Goal: Task Accomplishment & Management: Complete application form

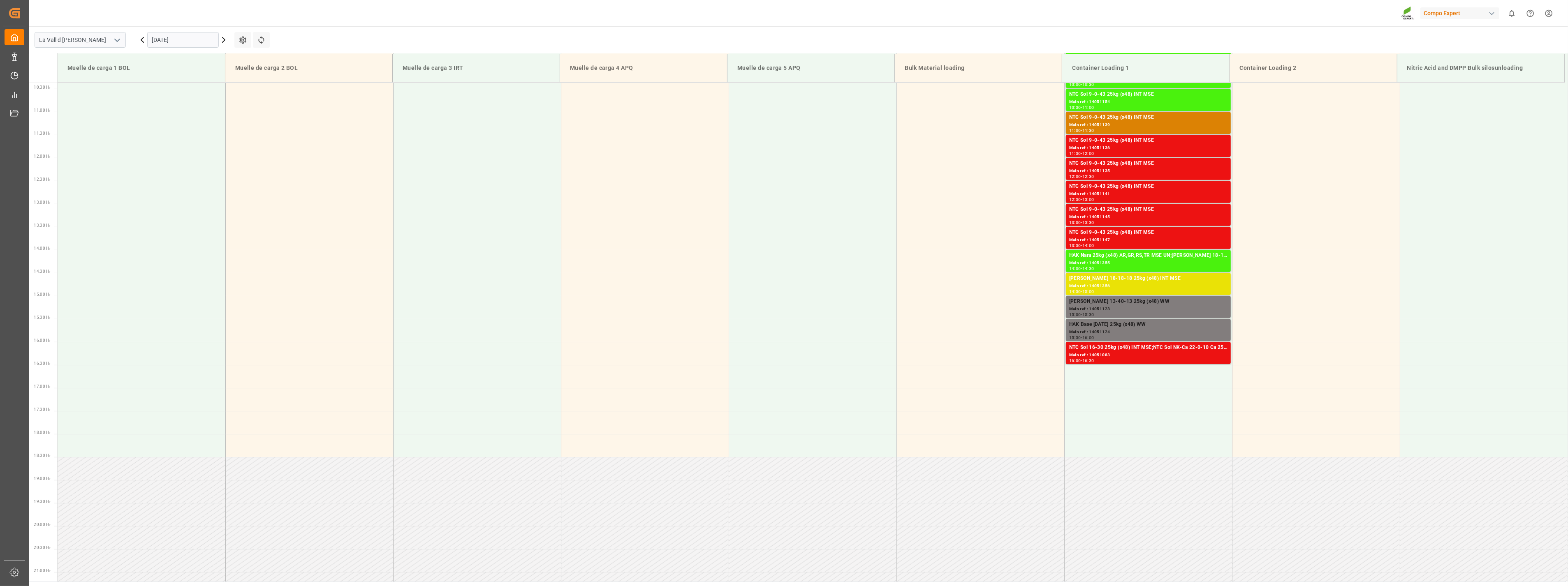
scroll to position [501, 0]
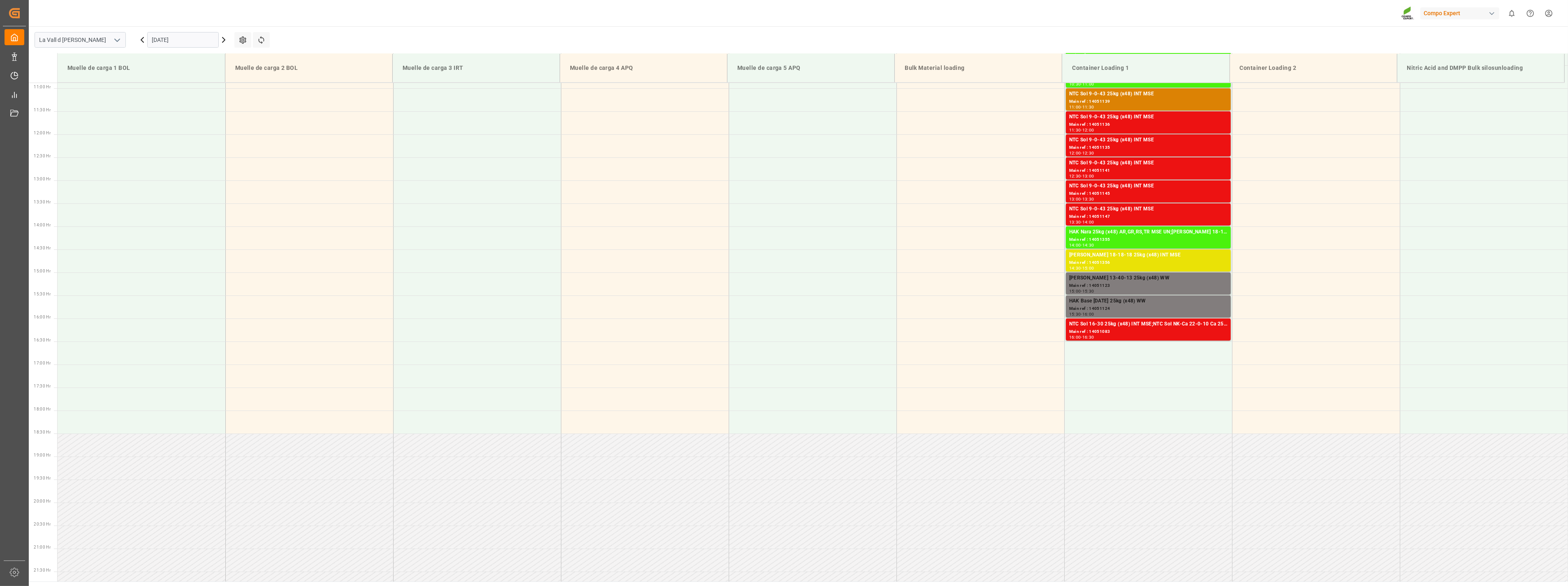
click at [194, 51] on div "[DATE]" at bounding box center [182, 39] width 103 height 27
click at [191, 138] on span "24" at bounding box center [190, 137] width 5 height 6
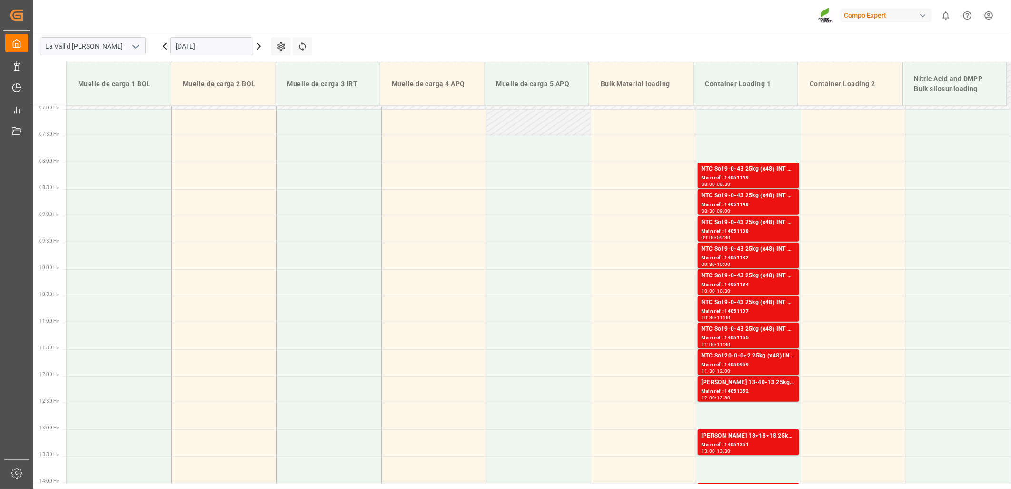
scroll to position [369, 0]
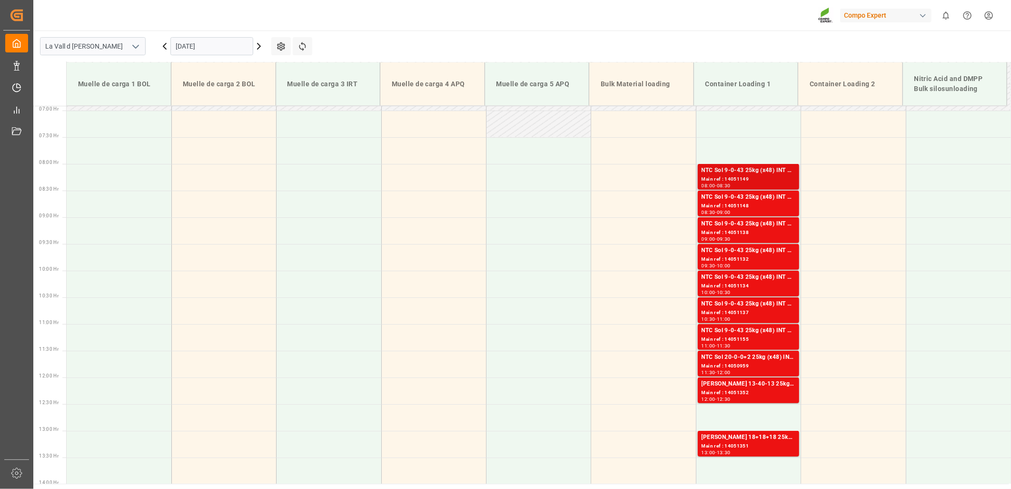
click at [732, 181] on div "Main ref : 14051149" at bounding box center [749, 179] width 94 height 8
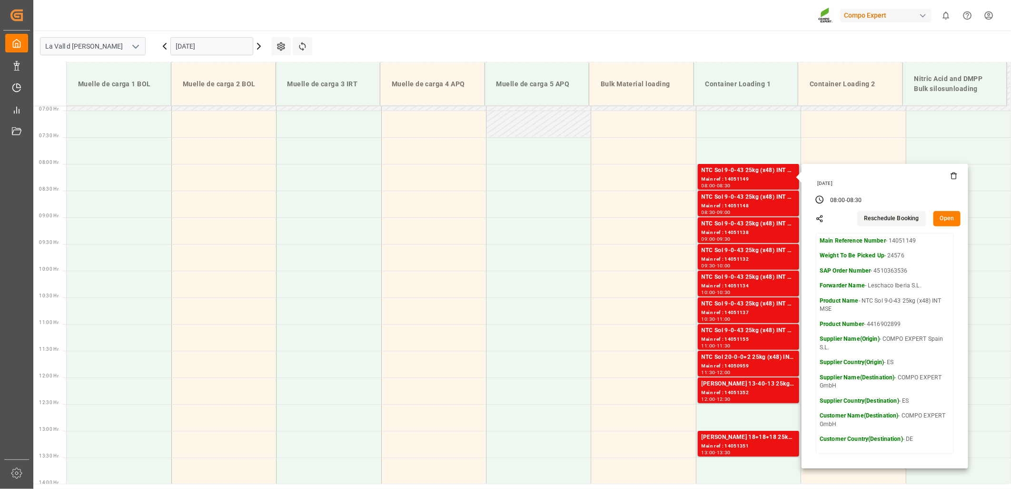
click at [951, 216] on button "Open" at bounding box center [948, 218] width 28 height 15
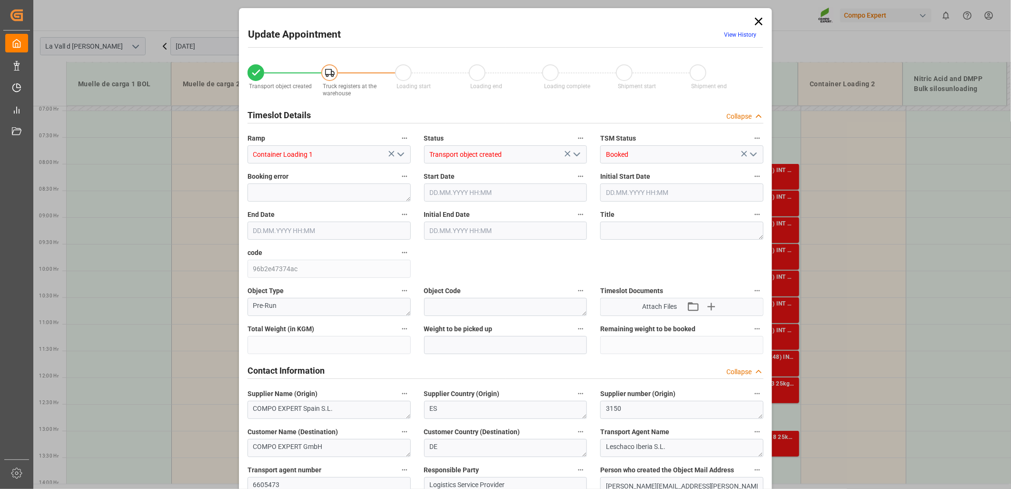
type input "24576"
type input "500"
type input "[DATE] 08:00"
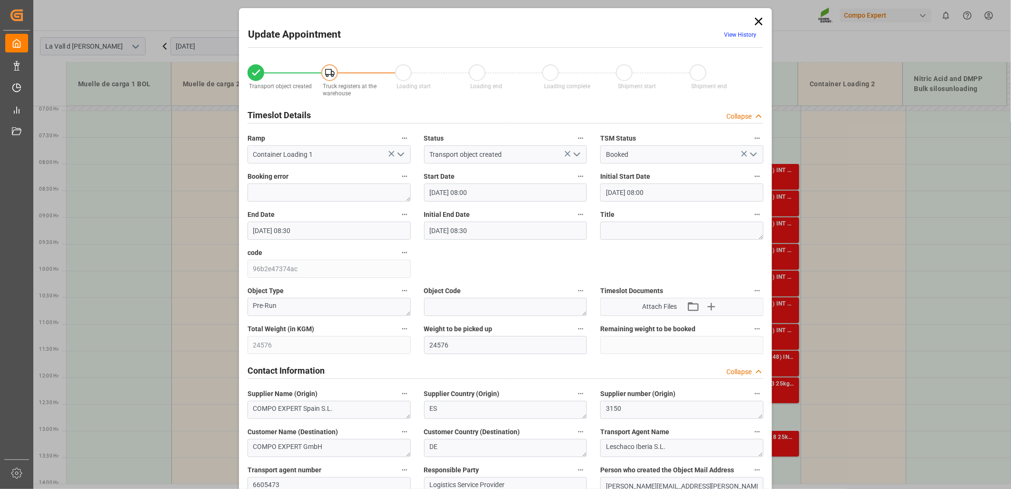
type input "[DATE] 08:30"
type input "[DATE] 10:52"
type input "[DATE] 11:29"
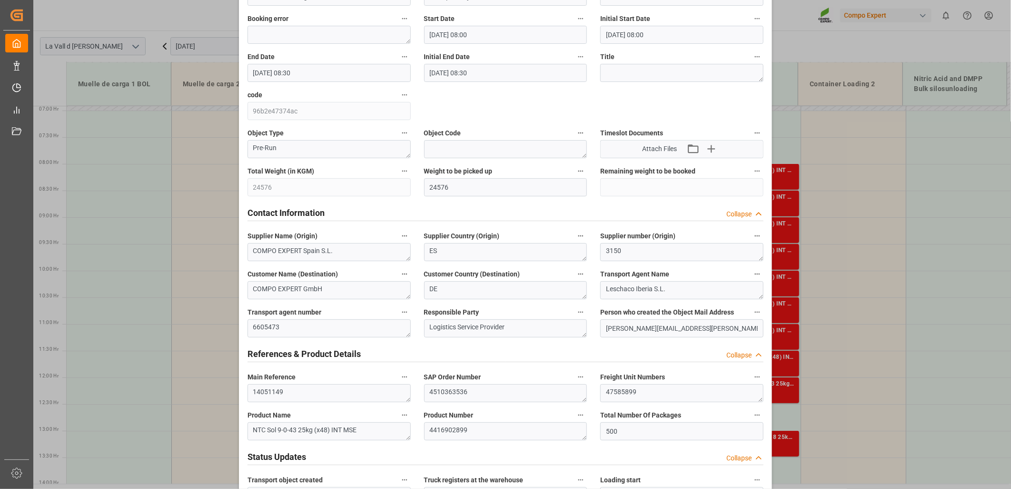
scroll to position [159, 0]
drag, startPoint x: 650, startPoint y: 391, endPoint x: 496, endPoint y: 370, distance: 154.7
click at [664, 397] on textarea "47585899" at bounding box center [681, 392] width 163 height 18
drag, startPoint x: 602, startPoint y: 390, endPoint x: 481, endPoint y: 386, distance: 121.0
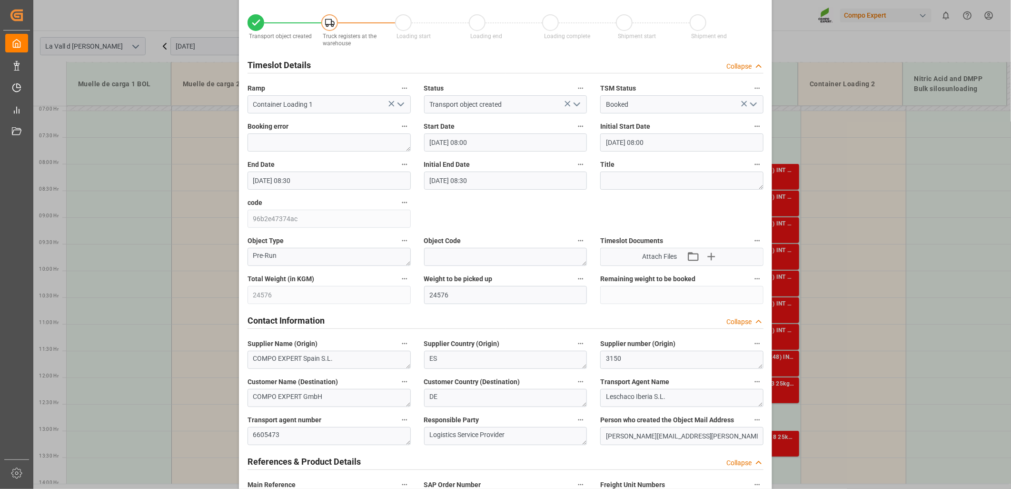
scroll to position [0, 0]
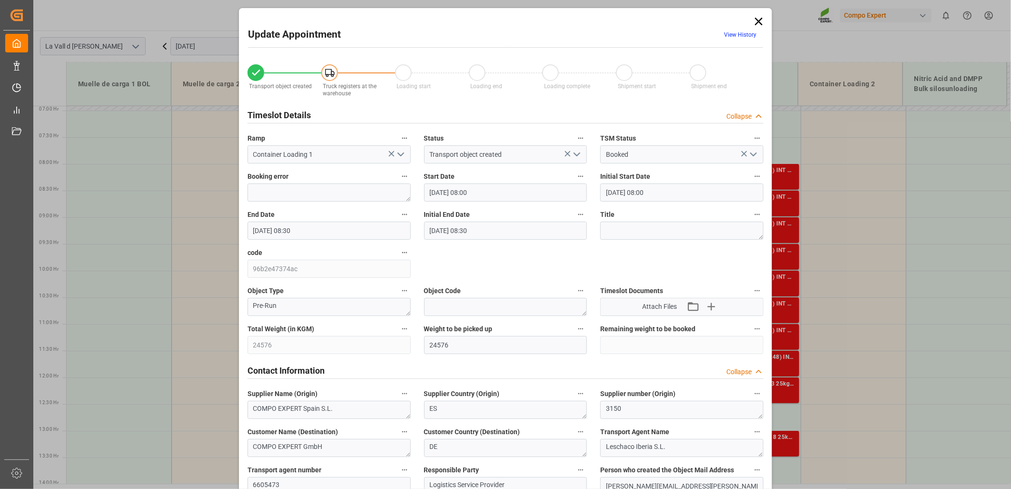
click at [760, 22] on icon at bounding box center [758, 21] width 13 height 13
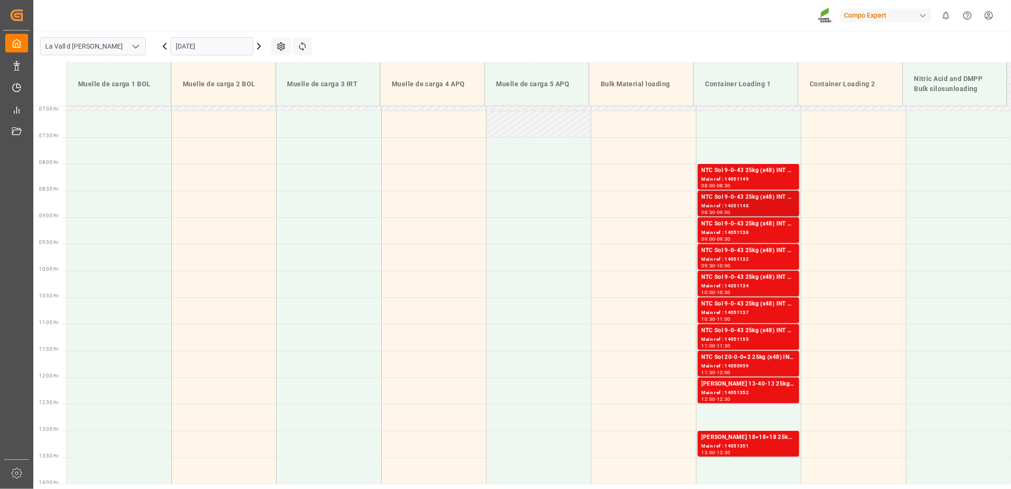
click at [740, 202] on div "Main ref : 14051148" at bounding box center [749, 206] width 94 height 8
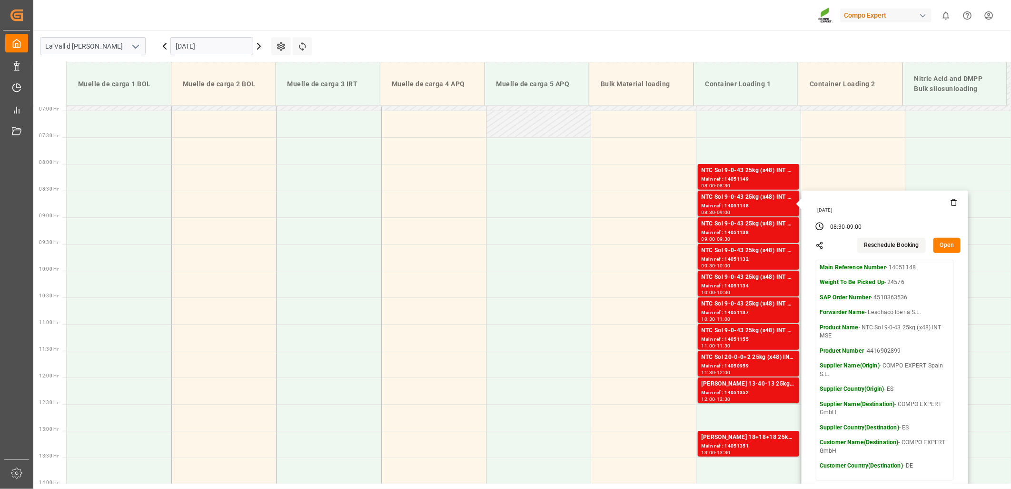
click at [950, 249] on button "Open" at bounding box center [948, 245] width 28 height 15
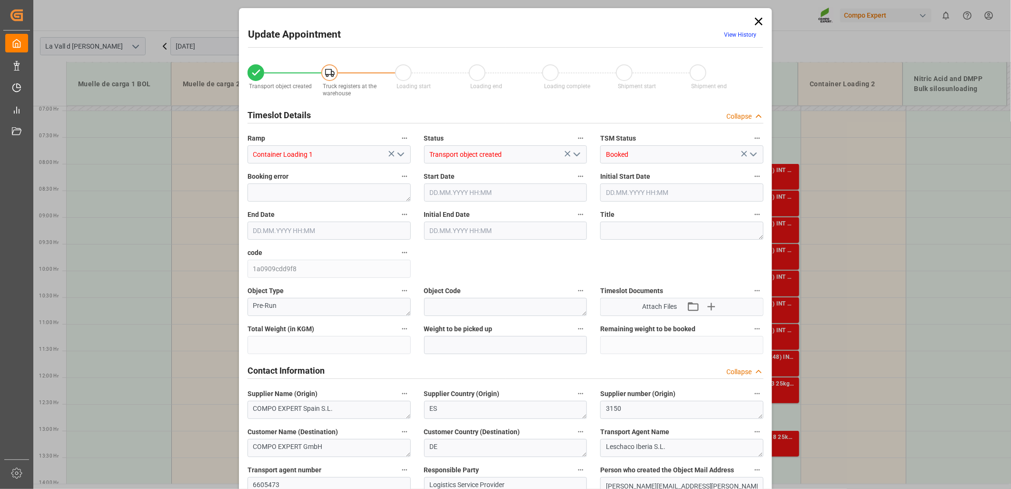
type input "24576"
type input "500"
type input "[DATE] 08:30"
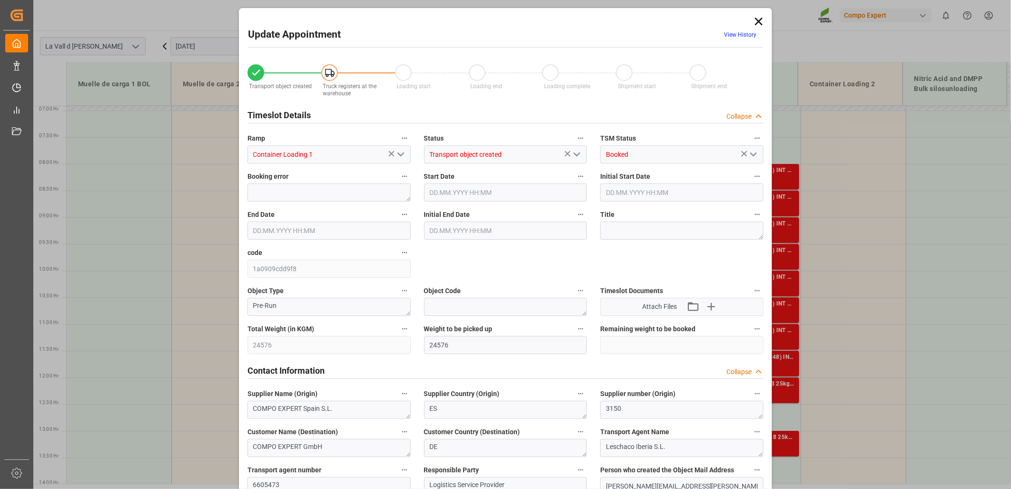
type input "[DATE] 09:00"
type input "[DATE] 10:52"
type input "[DATE] 11:31"
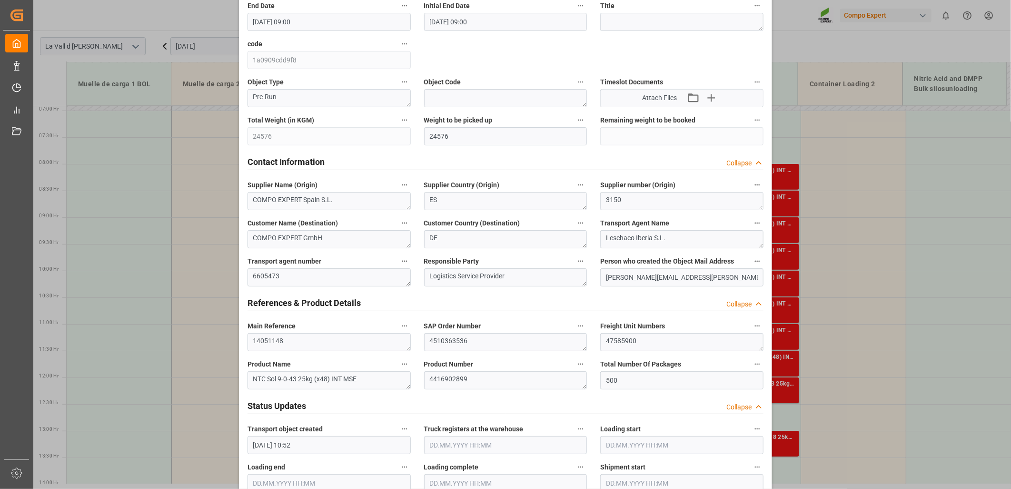
scroll to position [211, 0]
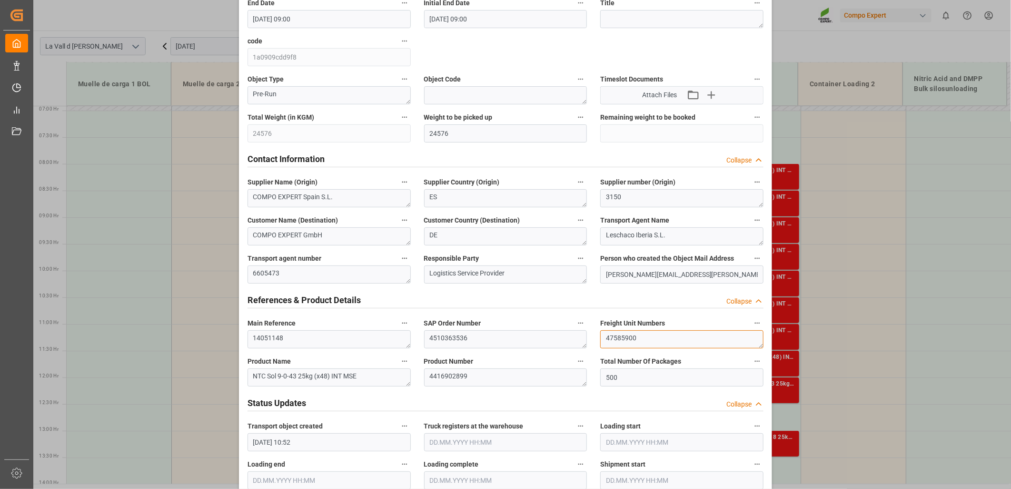
drag, startPoint x: 654, startPoint y: 338, endPoint x: 486, endPoint y: 315, distance: 169.2
click at [486, 315] on div "Transport object created Truck registers at the warehouse Loading start Loading…" at bounding box center [506, 454] width 530 height 1223
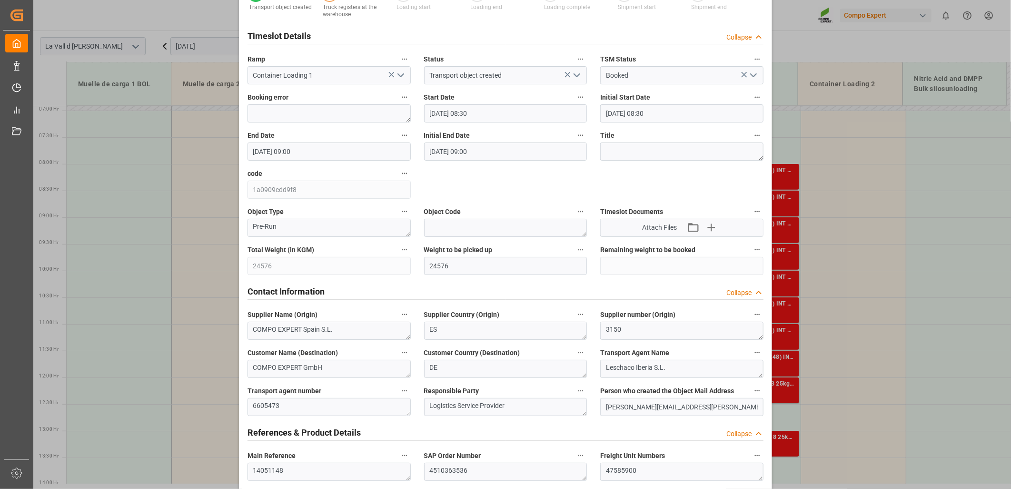
scroll to position [0, 0]
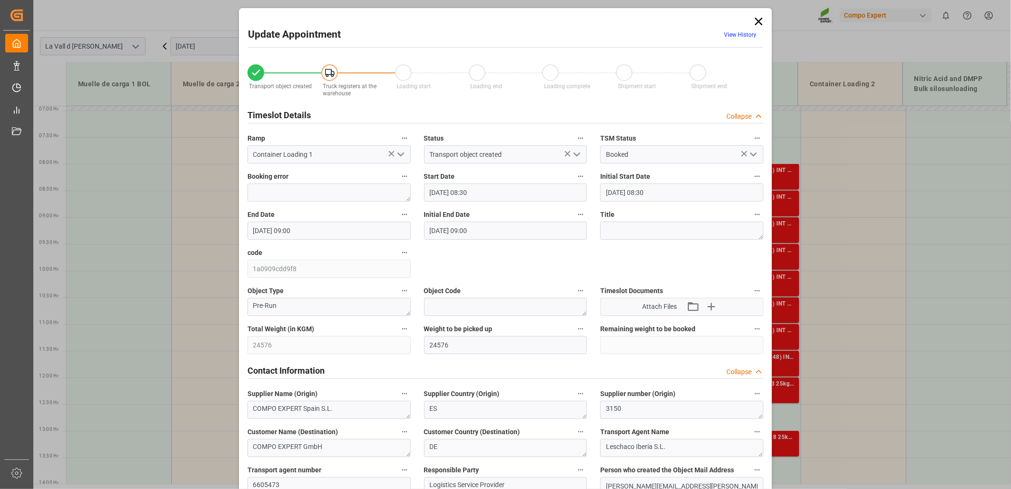
drag, startPoint x: 760, startPoint y: 22, endPoint x: 751, endPoint y: 26, distance: 8.9
click at [760, 22] on icon at bounding box center [758, 21] width 13 height 13
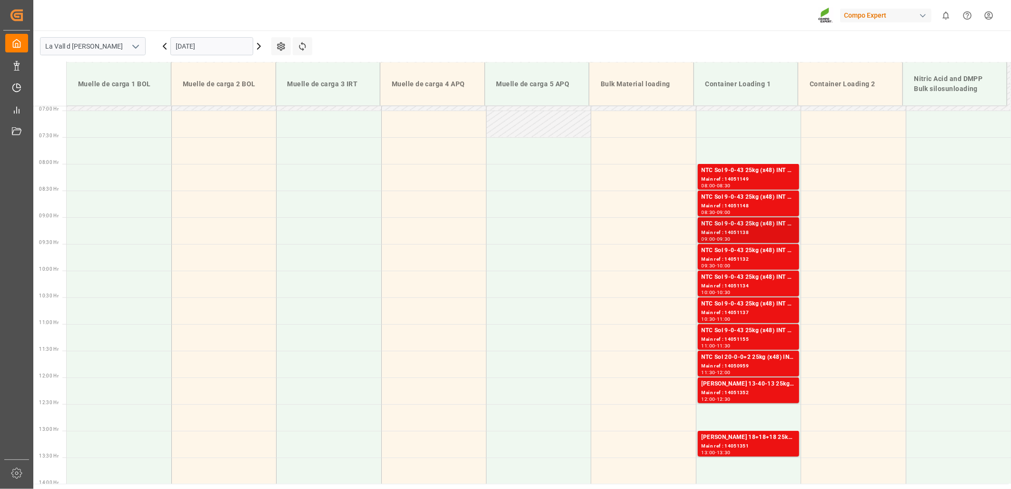
click at [743, 220] on div "NTC Sol 9-0-43 25kg (x48) INT MSE" at bounding box center [749, 224] width 94 height 10
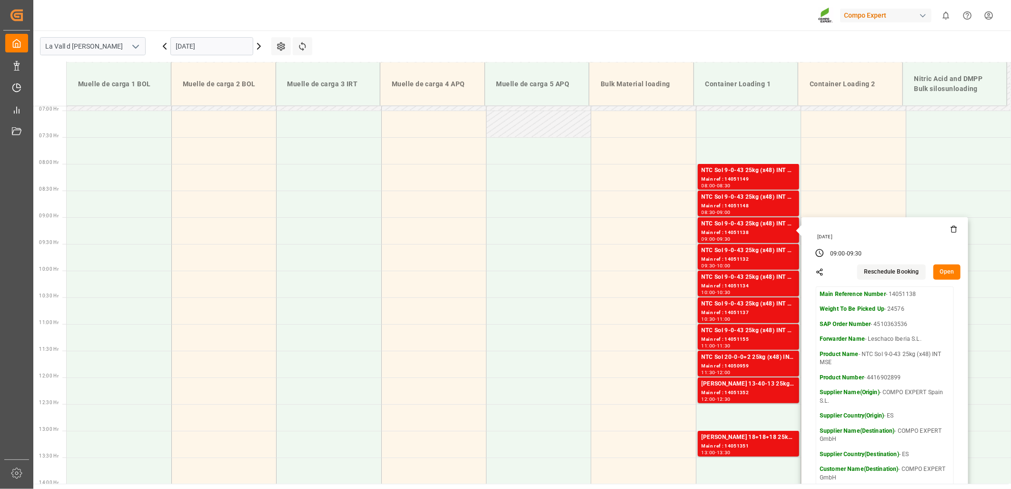
click at [942, 271] on button "Open" at bounding box center [948, 271] width 28 height 15
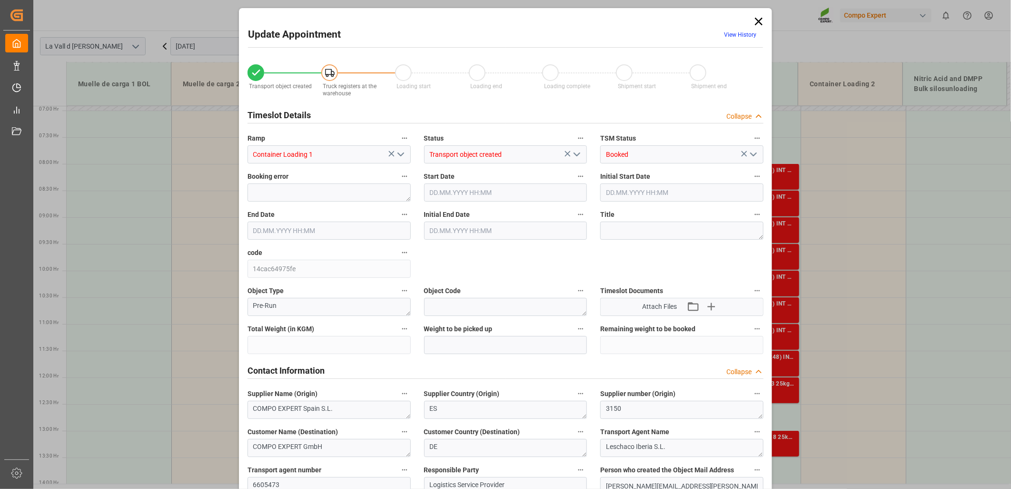
type input "24576"
type input "500"
type input "[DATE] 09:00"
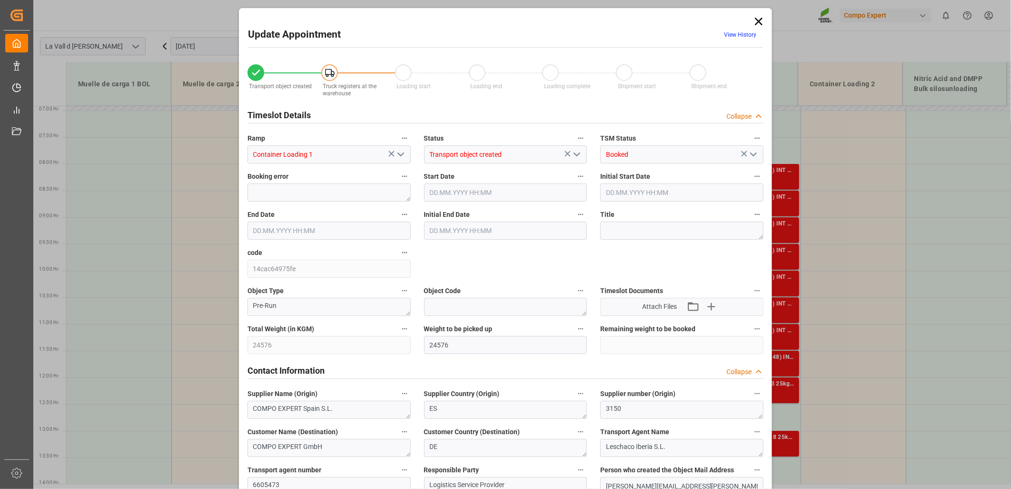
type input "[DATE] 09:30"
type input "[DATE] 10:52"
type input "[DATE] 11:33"
click at [758, 22] on icon at bounding box center [758, 21] width 13 height 13
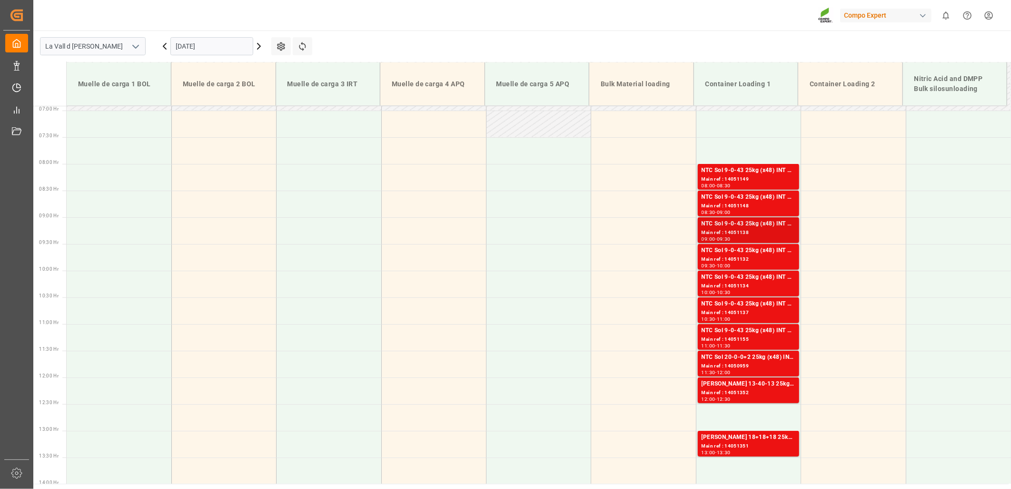
click at [745, 227] on div "NTC Sol 9-0-43 25kg (x48) INT MSE" at bounding box center [749, 224] width 94 height 10
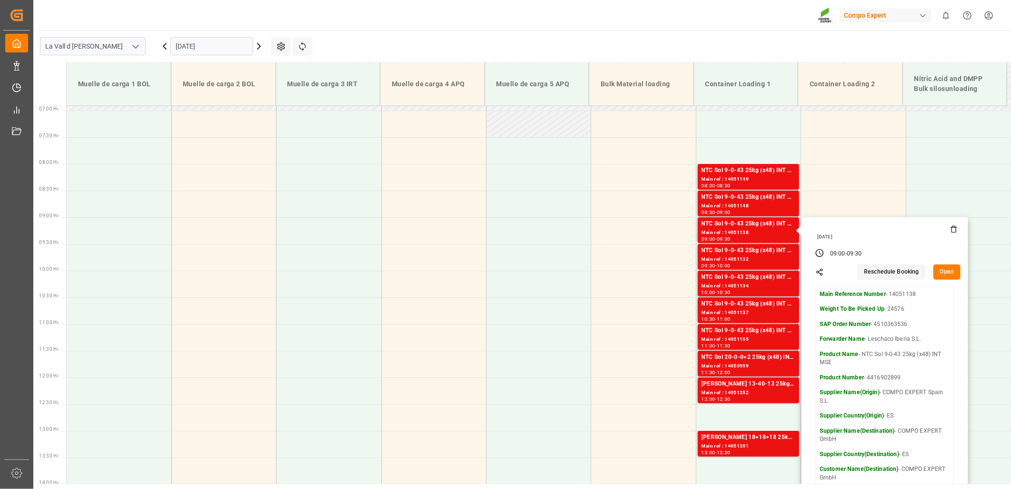
click at [942, 272] on button "Open" at bounding box center [948, 271] width 28 height 15
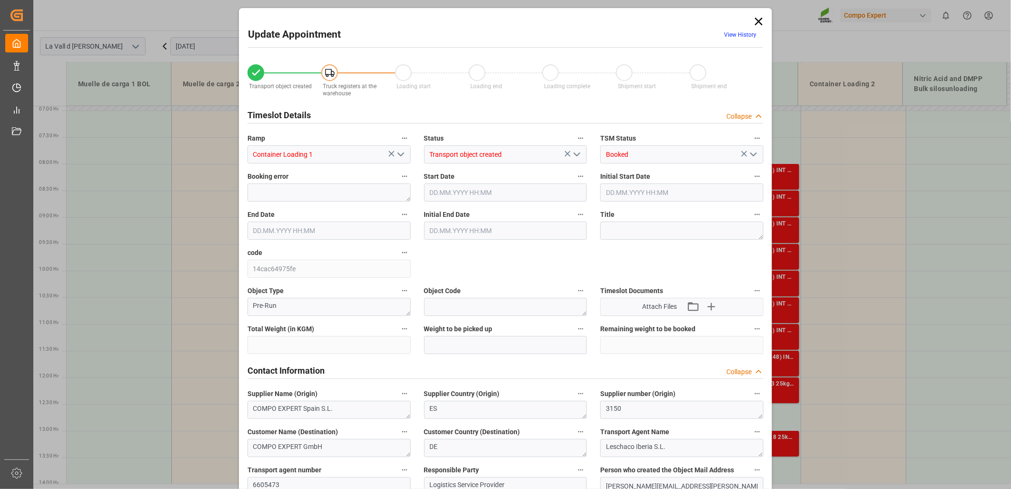
type input "24576"
type input "500"
type input "[DATE] 09:00"
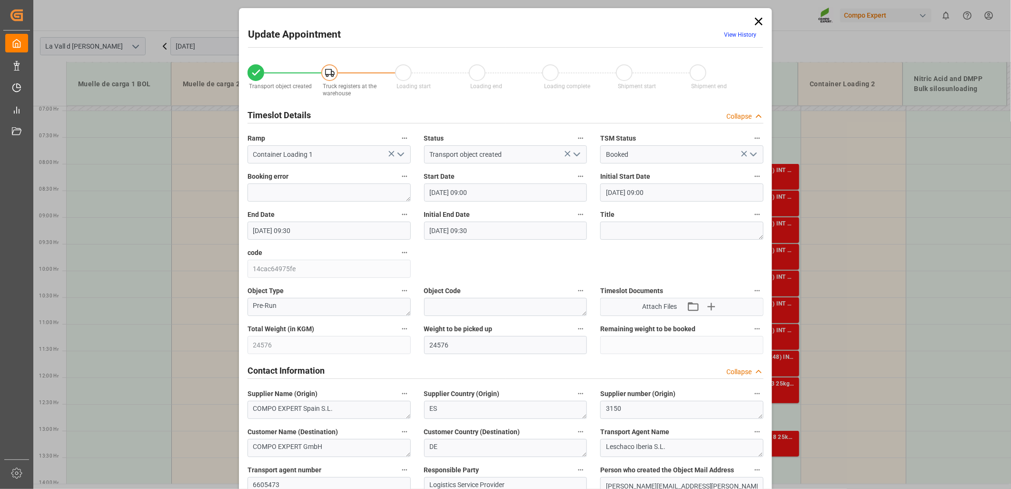
type input "[DATE] 09:30"
type input "[DATE] 10:52"
type input "[DATE] 11:33"
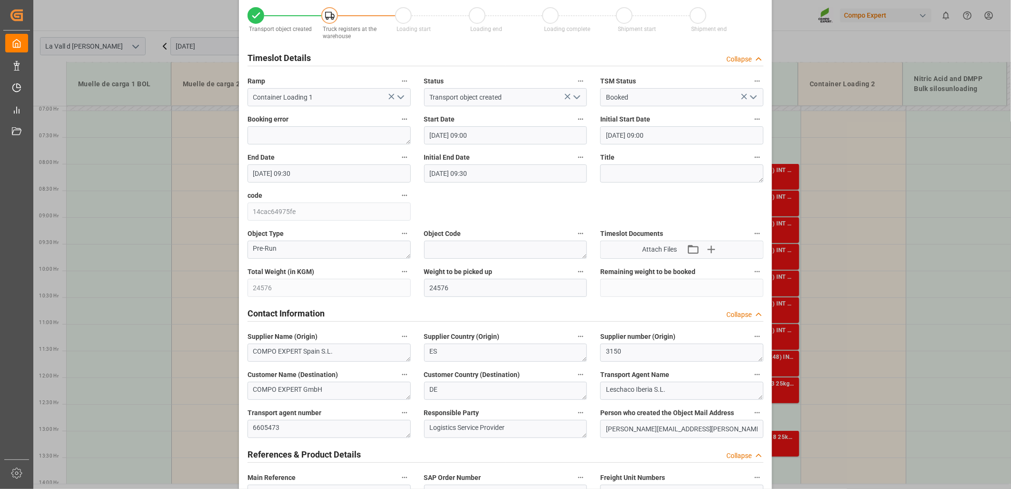
scroll to position [159, 0]
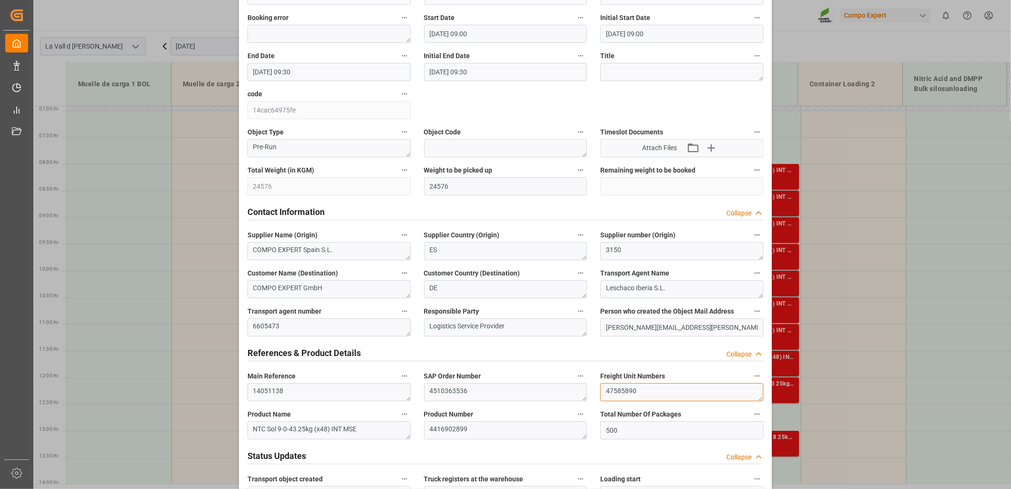
drag, startPoint x: 645, startPoint y: 393, endPoint x: 472, endPoint y: 377, distance: 173.1
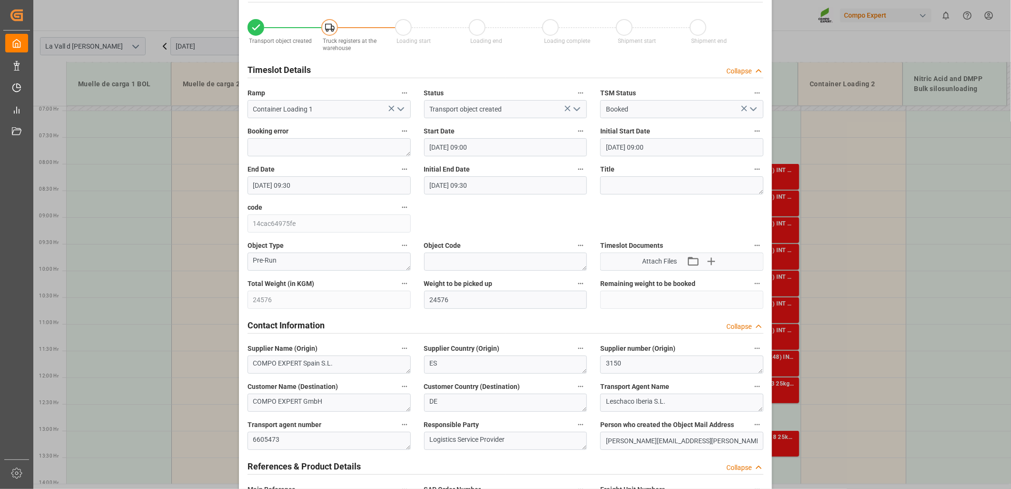
scroll to position [0, 0]
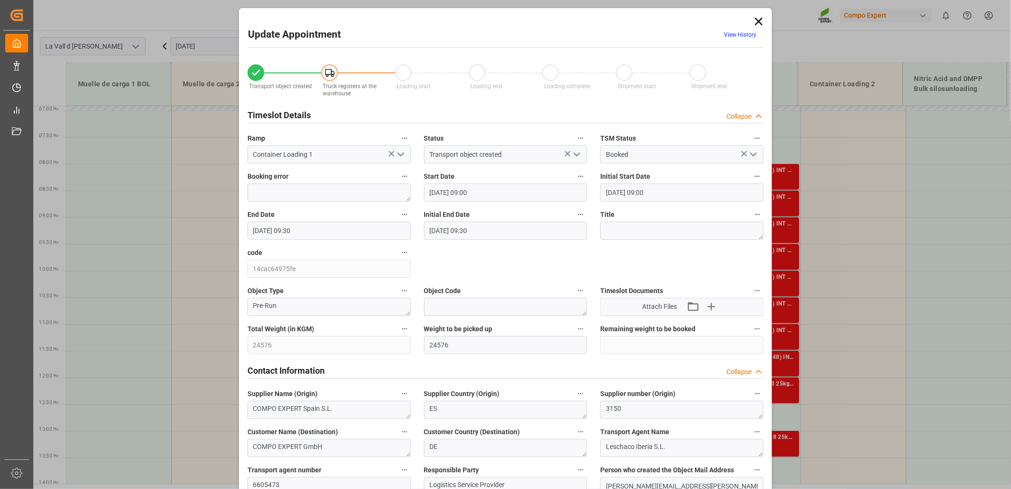
click at [760, 16] on icon at bounding box center [758, 21] width 13 height 13
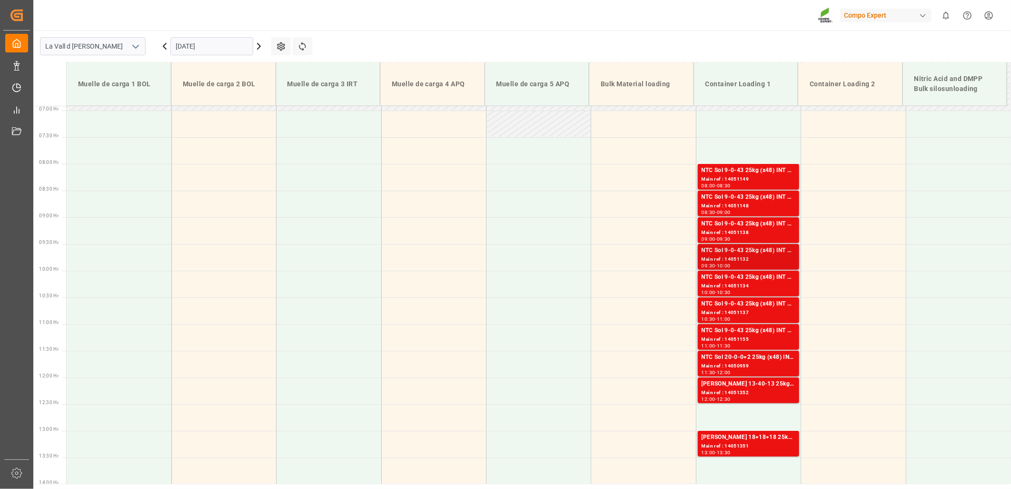
click at [753, 251] on div "NTC Sol 9-0-43 25kg (x48) INT MSE" at bounding box center [749, 251] width 94 height 10
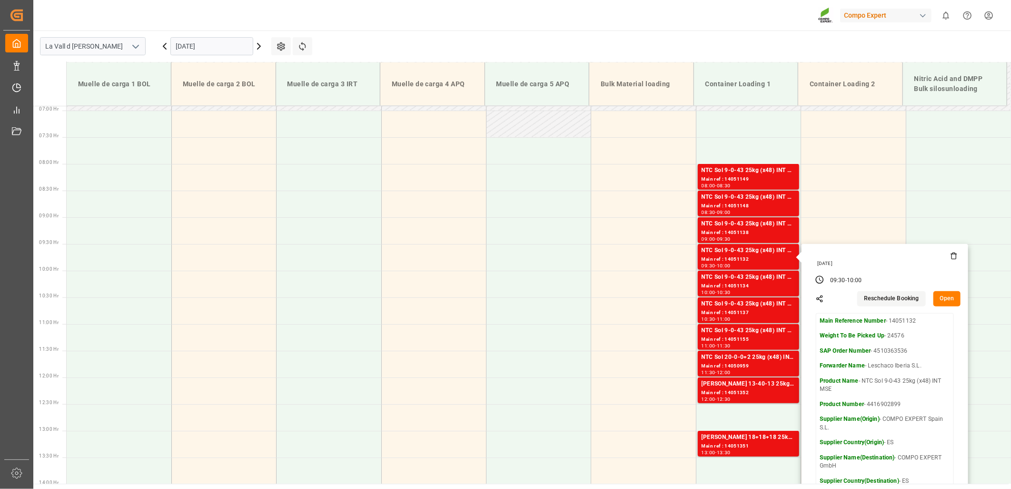
click at [949, 303] on button "Open" at bounding box center [948, 298] width 28 height 15
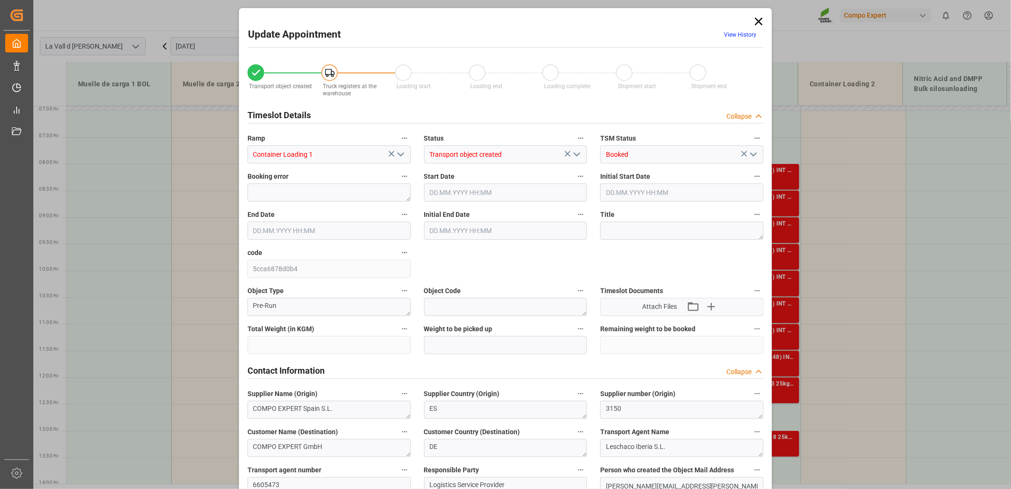
type input "24576"
type input "500"
type input "[DATE] 09:30"
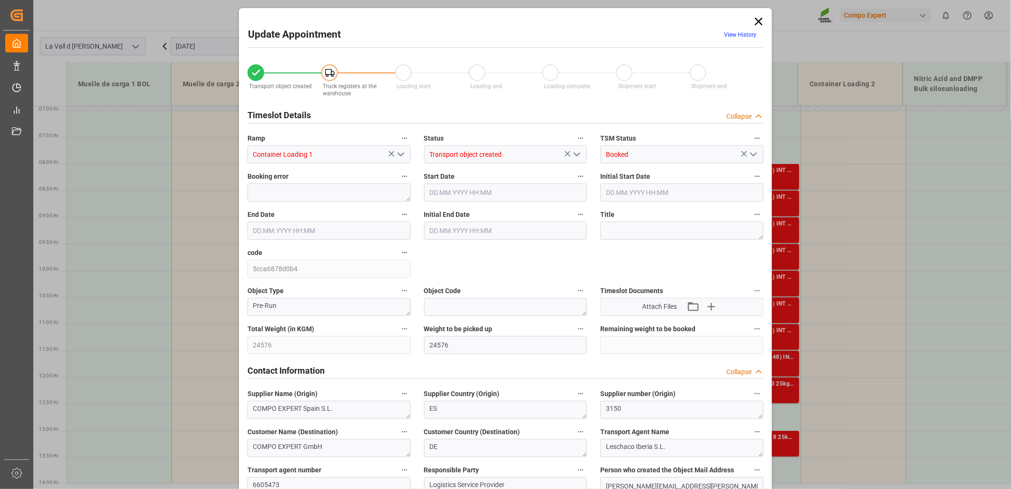
type input "[DATE] 10:00"
type input "[DATE] 10:52"
type input "[DATE] 11:34"
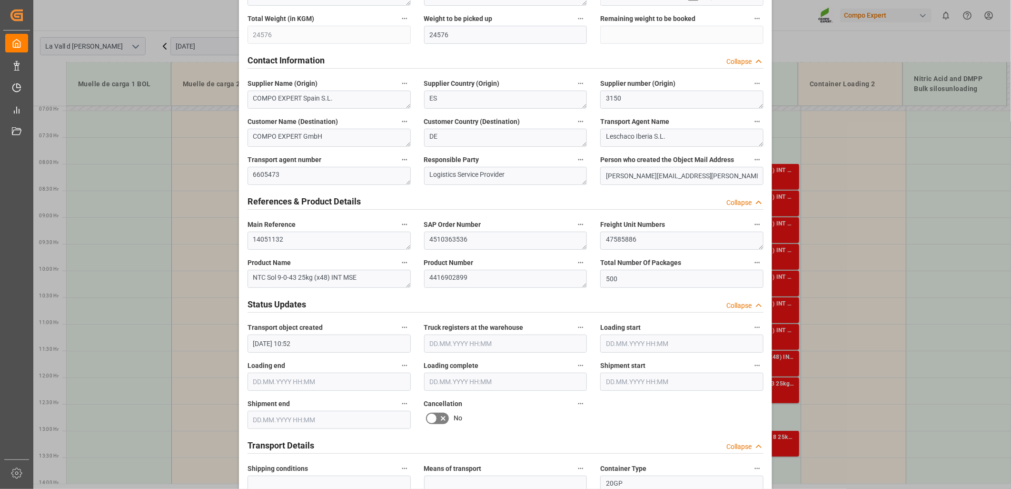
scroll to position [317, 0]
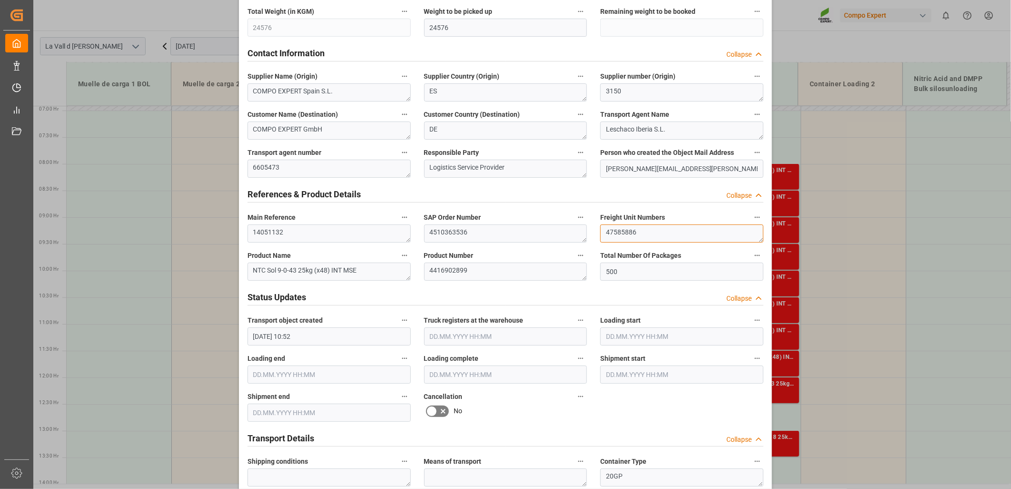
drag, startPoint x: 638, startPoint y: 232, endPoint x: 391, endPoint y: 200, distance: 249.2
click at [391, 200] on div "Transport object created Truck registers at the warehouse Loading start Loading…" at bounding box center [506, 348] width 530 height 1223
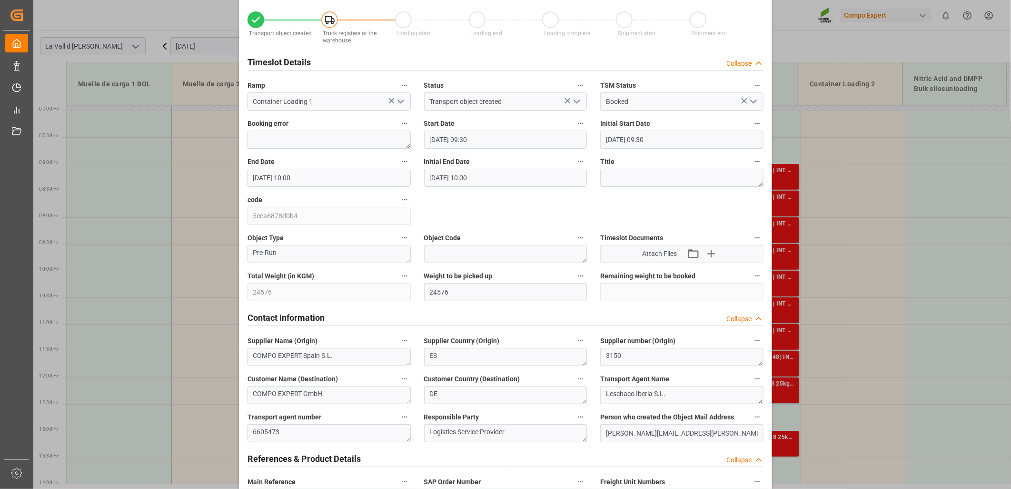
scroll to position [0, 0]
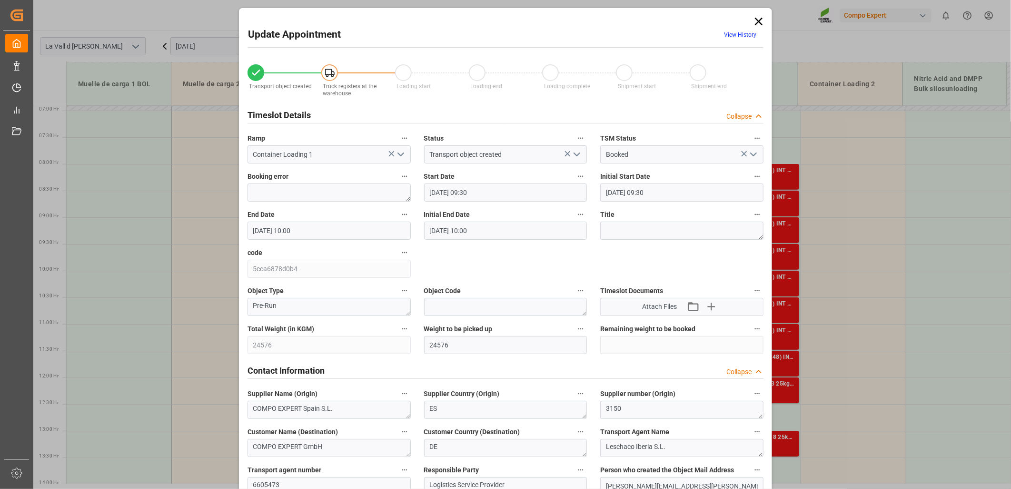
drag, startPoint x: 757, startPoint y: 18, endPoint x: 756, endPoint y: 22, distance: 5.0
click at [757, 18] on icon at bounding box center [758, 21] width 13 height 13
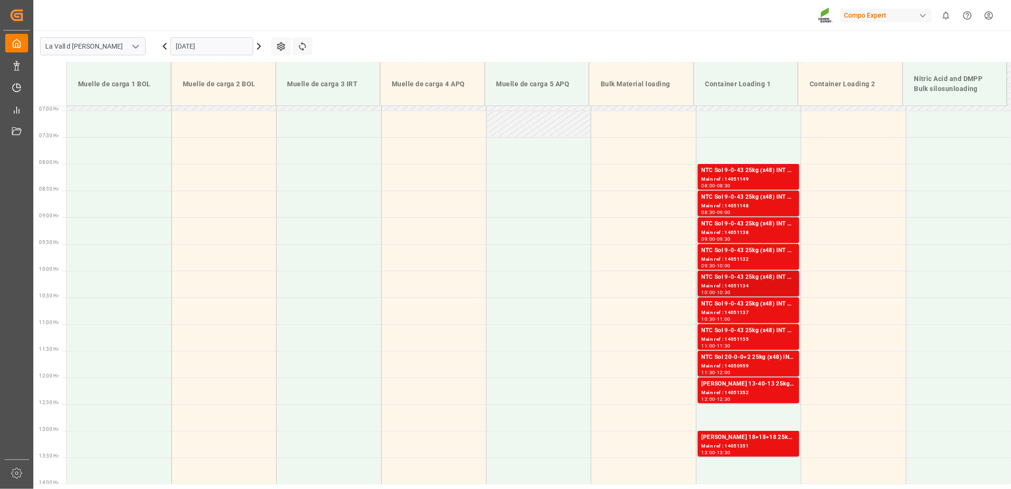
click at [740, 284] on div "Main ref : 14051134" at bounding box center [749, 286] width 94 height 8
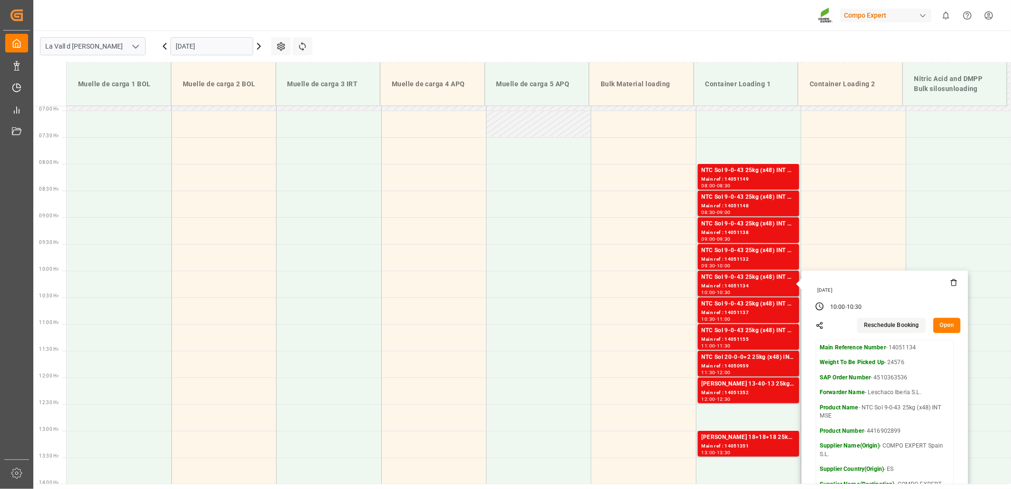
click at [948, 322] on button "Open" at bounding box center [948, 325] width 28 height 15
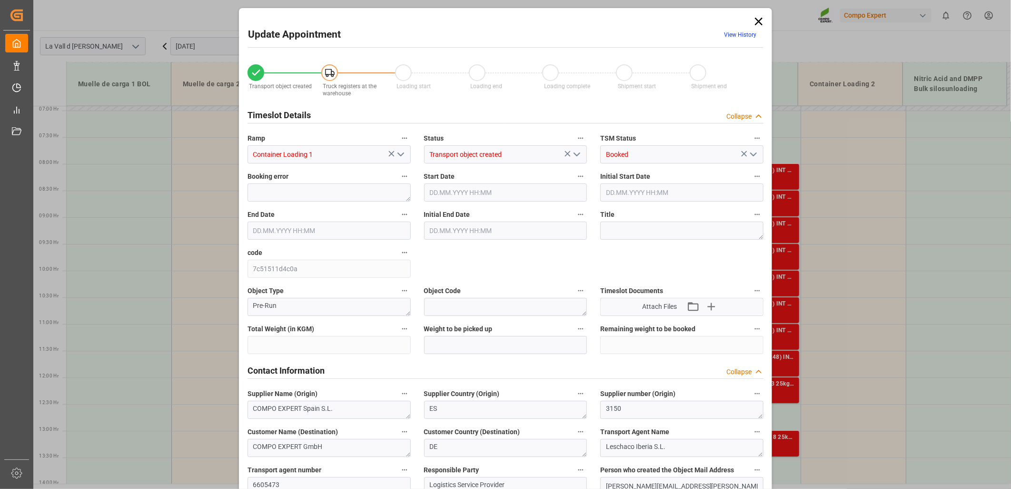
type input "24576"
type input "500"
type input "[DATE] 10:00"
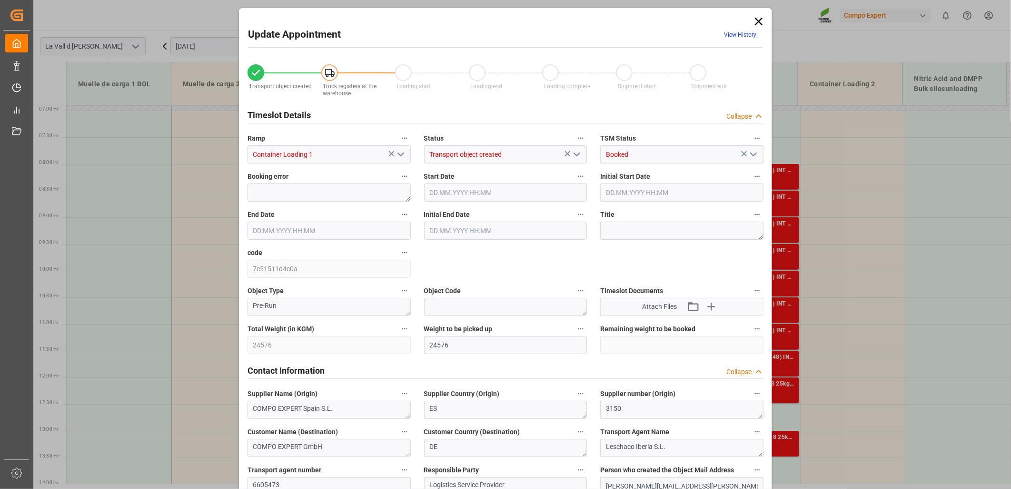
type input "[DATE] 10:30"
type input "[DATE] 10:52"
type input "[DATE] 11:36"
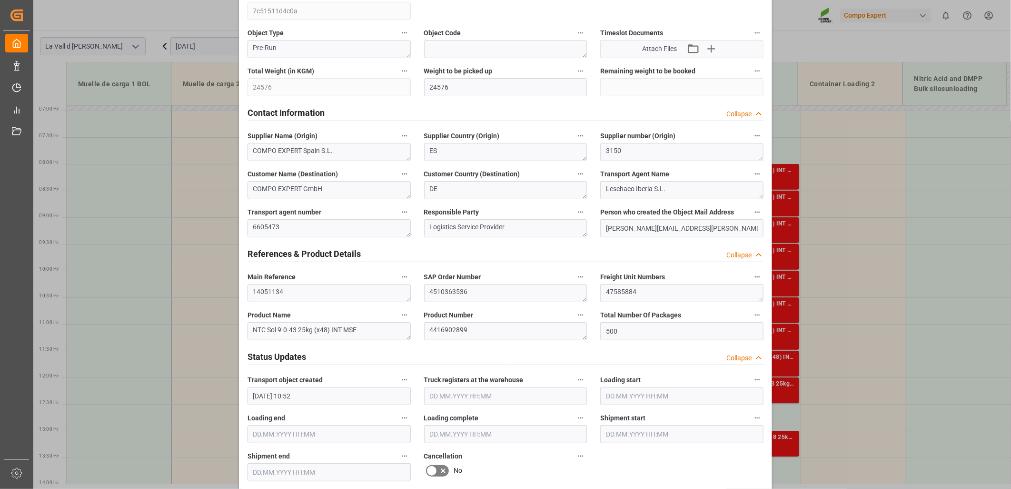
scroll to position [264, 0]
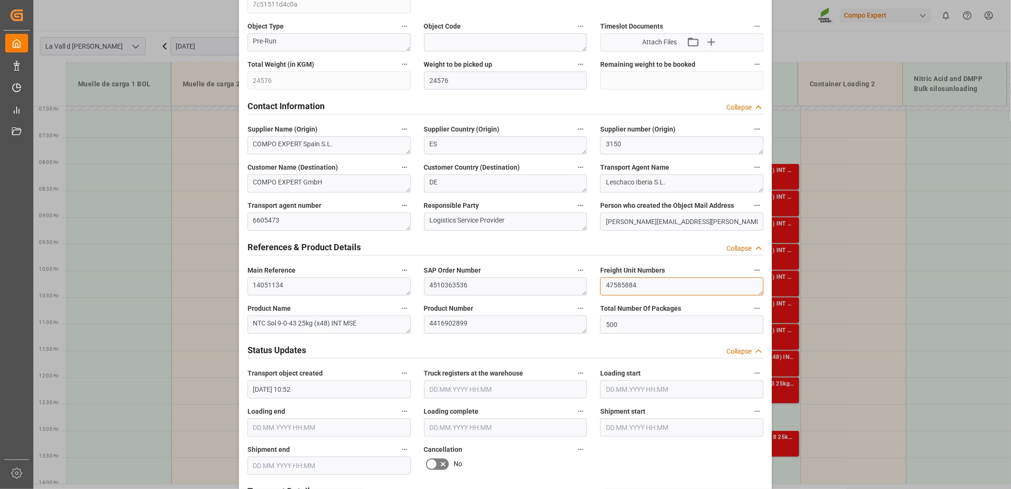
drag, startPoint x: 646, startPoint y: 288, endPoint x: 477, endPoint y: 267, distance: 170.3
click at [477, 267] on div "Transport object created Truck registers at the warehouse Loading start Loading…" at bounding box center [506, 401] width 530 height 1223
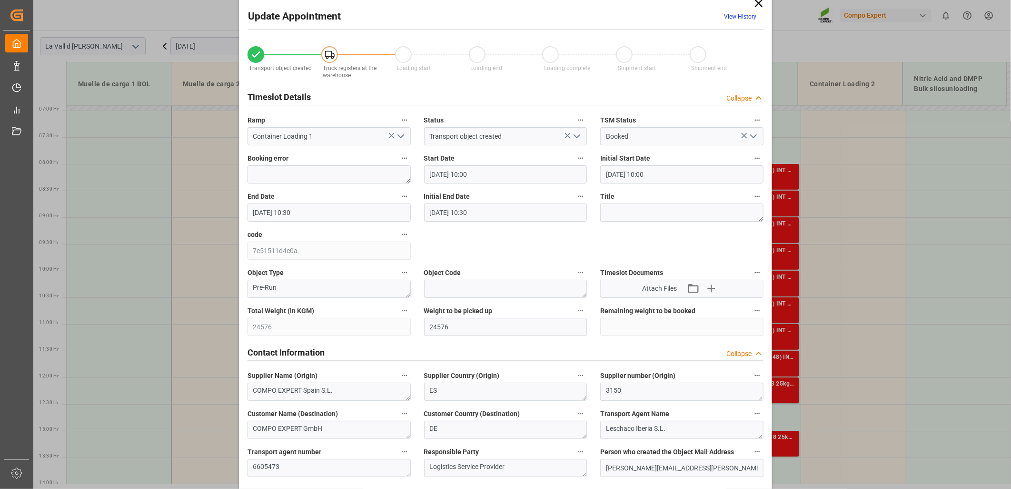
scroll to position [0, 0]
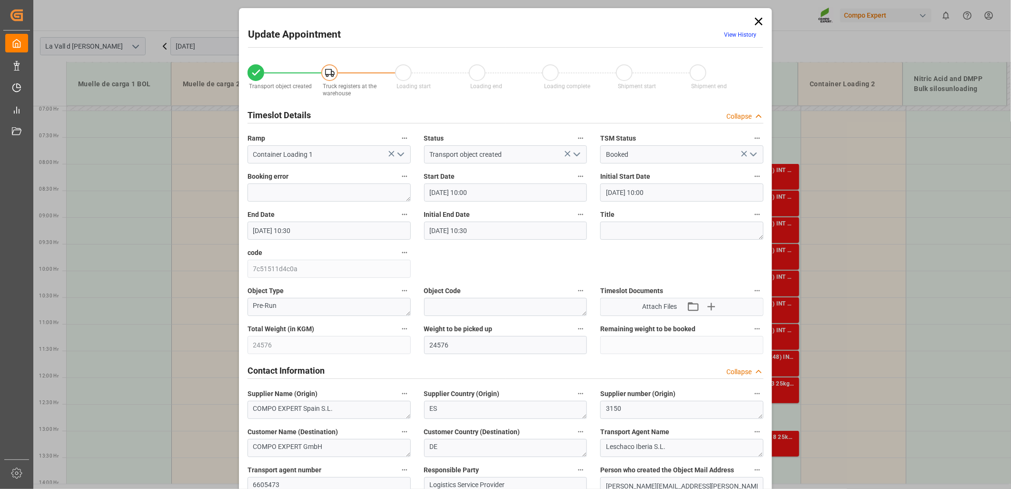
drag, startPoint x: 756, startPoint y: 18, endPoint x: 746, endPoint y: 24, distance: 11.8
click at [757, 18] on icon at bounding box center [758, 21] width 13 height 13
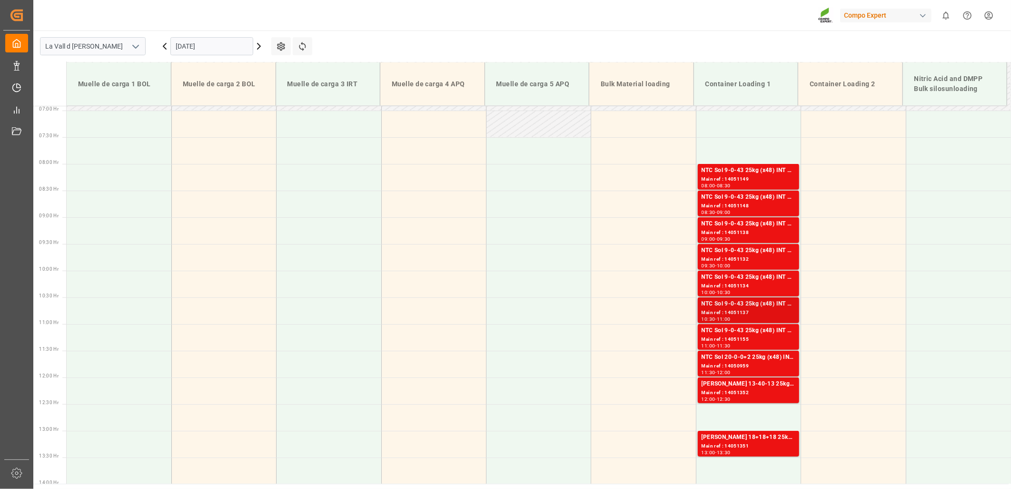
click at [750, 304] on div "NTC Sol 9-0-43 25kg (x48) INT MSE" at bounding box center [749, 304] width 94 height 10
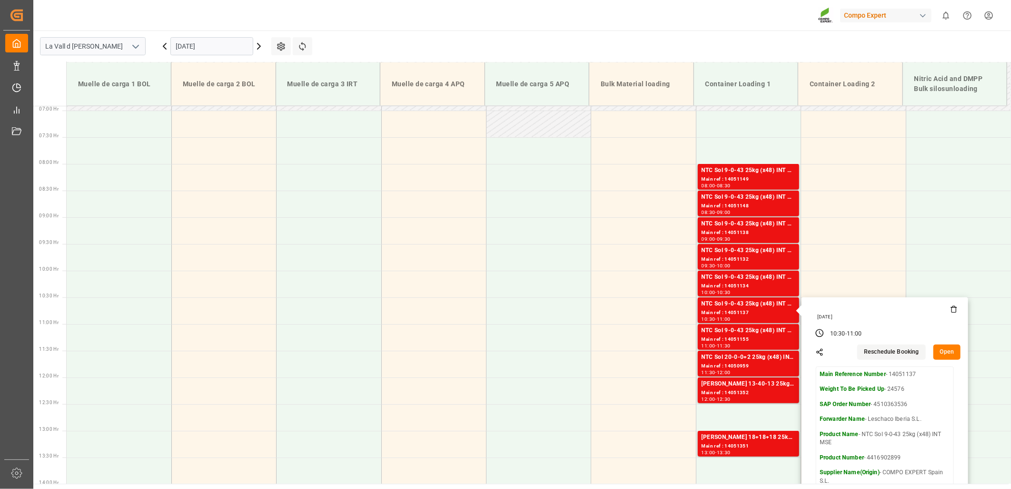
click at [939, 350] on button "Open" at bounding box center [948, 351] width 28 height 15
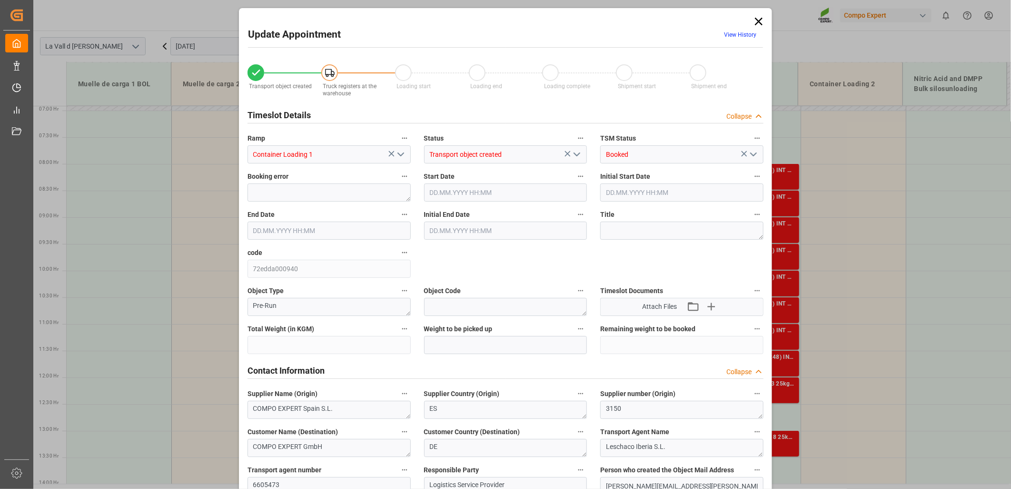
type input "24576"
type input "500"
type input "[DATE] 10:30"
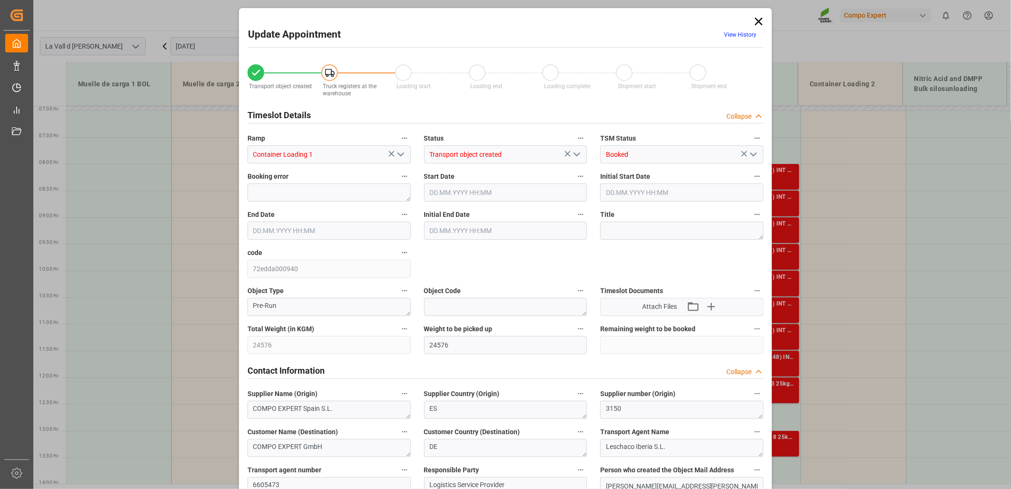
type input "[DATE] 11:00"
type input "[DATE] 10:52"
type input "[DATE] 11:37"
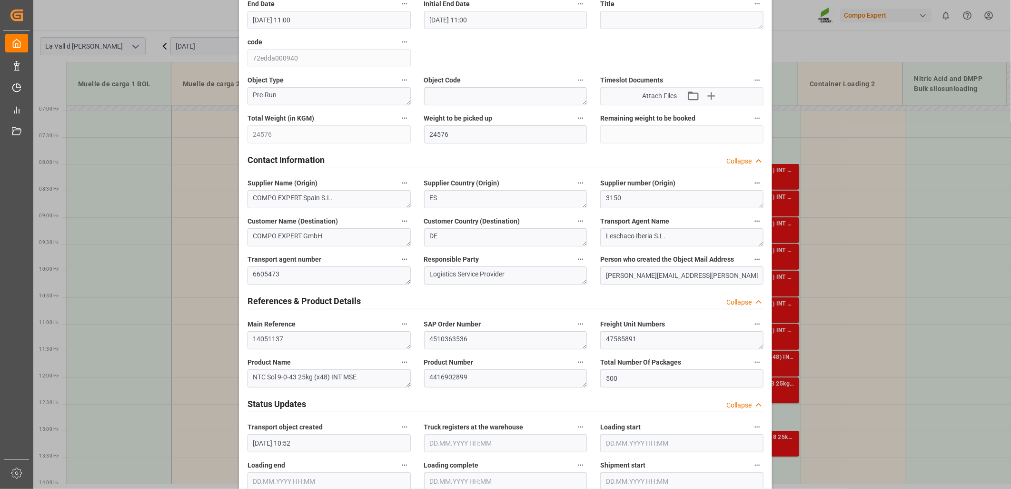
scroll to position [211, 0]
drag, startPoint x: 650, startPoint y: 342, endPoint x: 558, endPoint y: 336, distance: 91.6
click at [559, 336] on div "Transport object created Truck registers at the warehouse Loading start Loading…" at bounding box center [506, 454] width 530 height 1223
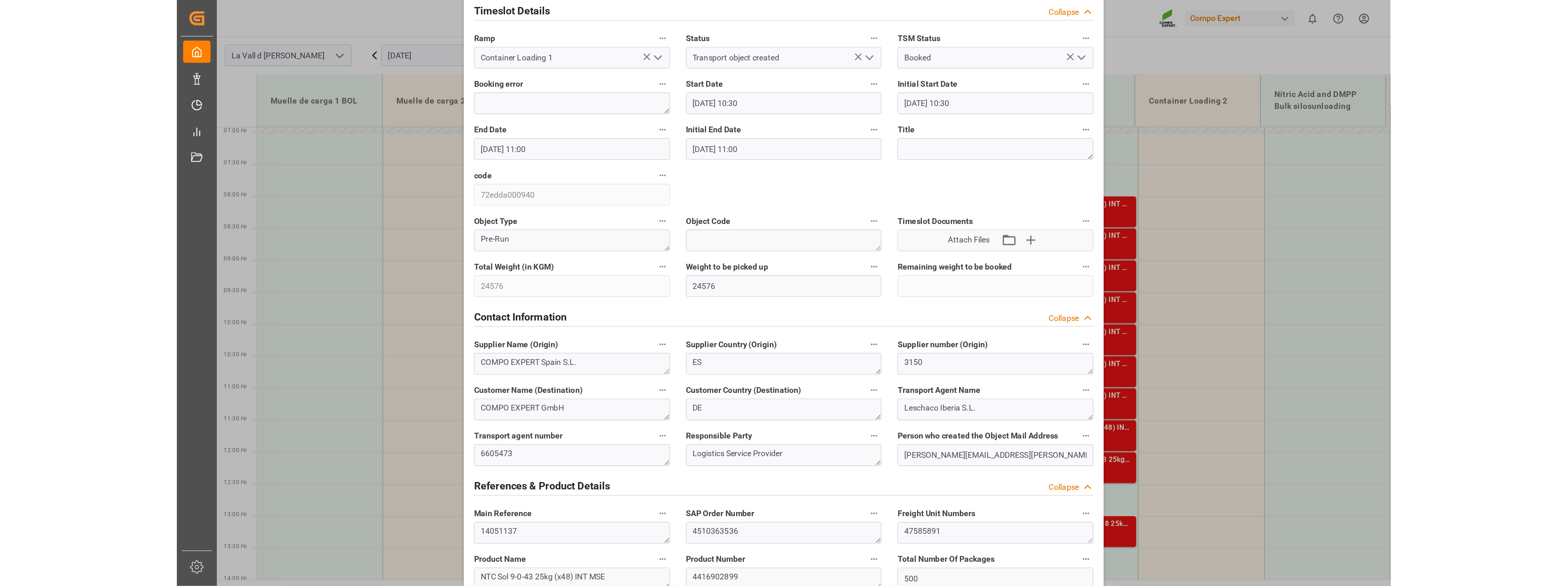
scroll to position [0, 0]
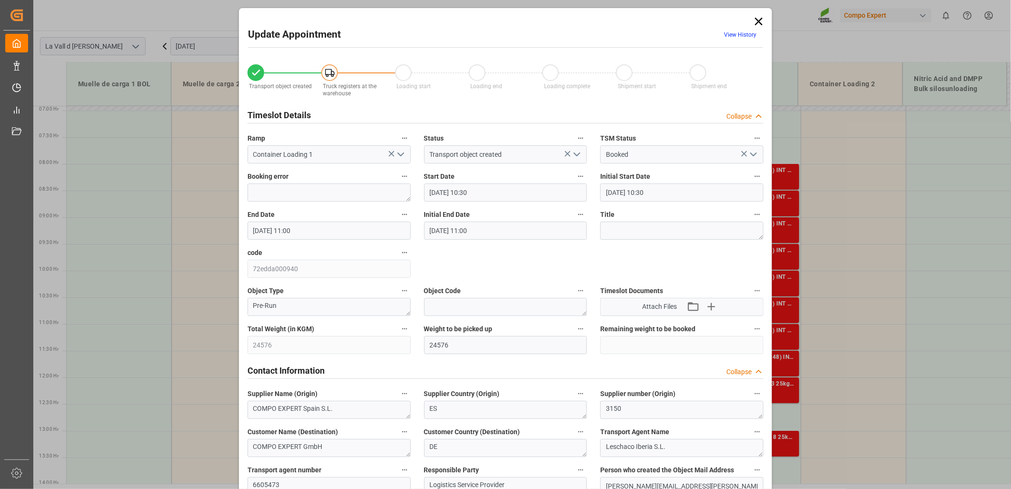
drag, startPoint x: 757, startPoint y: 19, endPoint x: 745, endPoint y: 10, distance: 15.0
click at [758, 19] on icon at bounding box center [758, 21] width 13 height 13
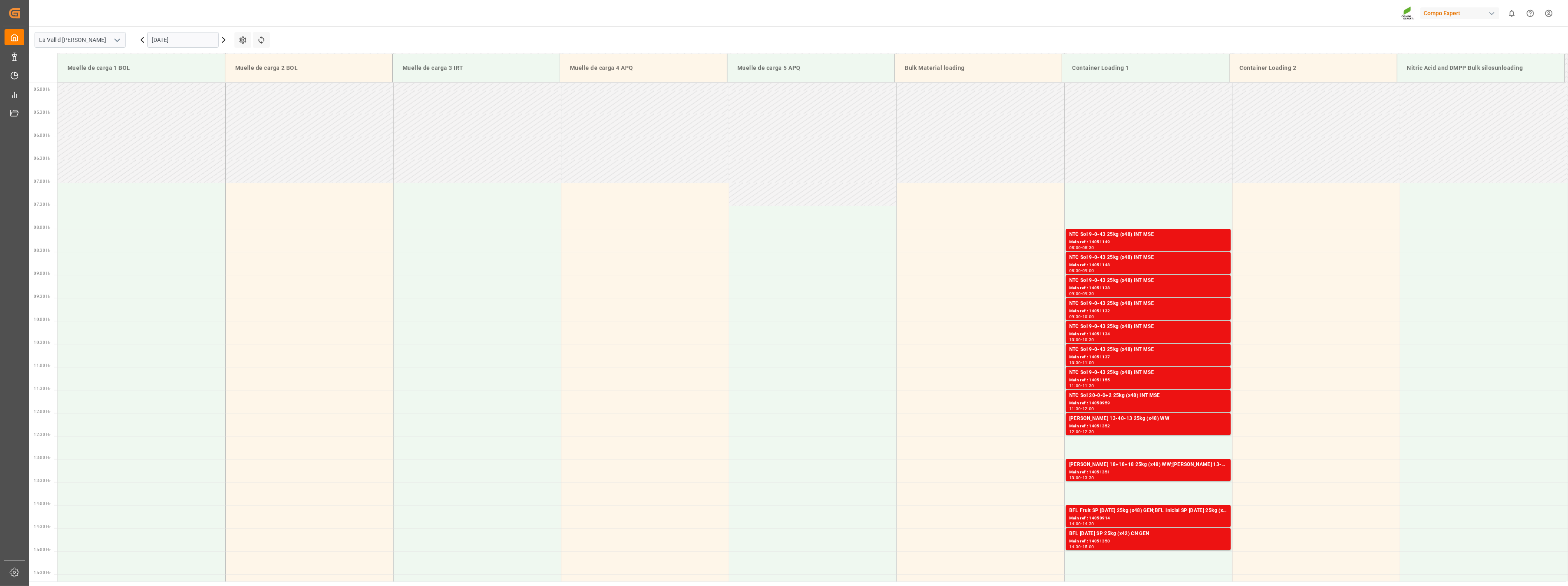
scroll to position [135, 0]
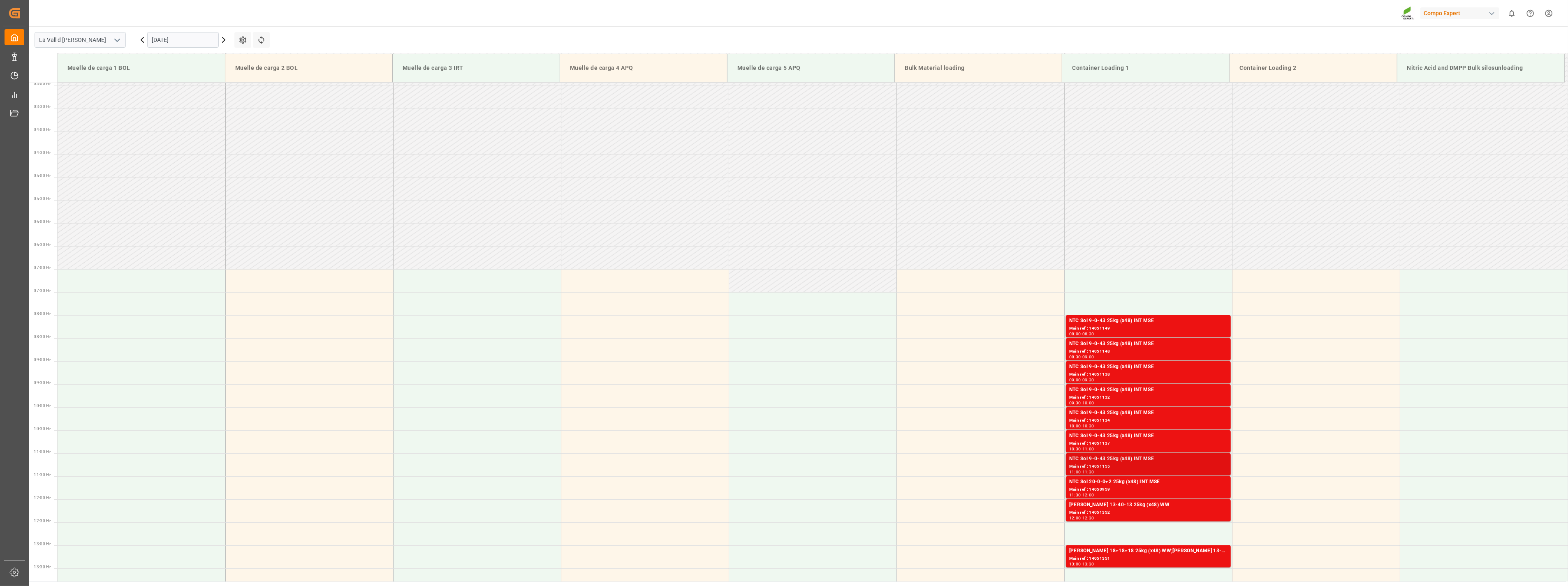
click at [1179, 461] on div "NTC Sol 9-0-43 25kg (x48) INT MSE" at bounding box center [1148, 459] width 158 height 9
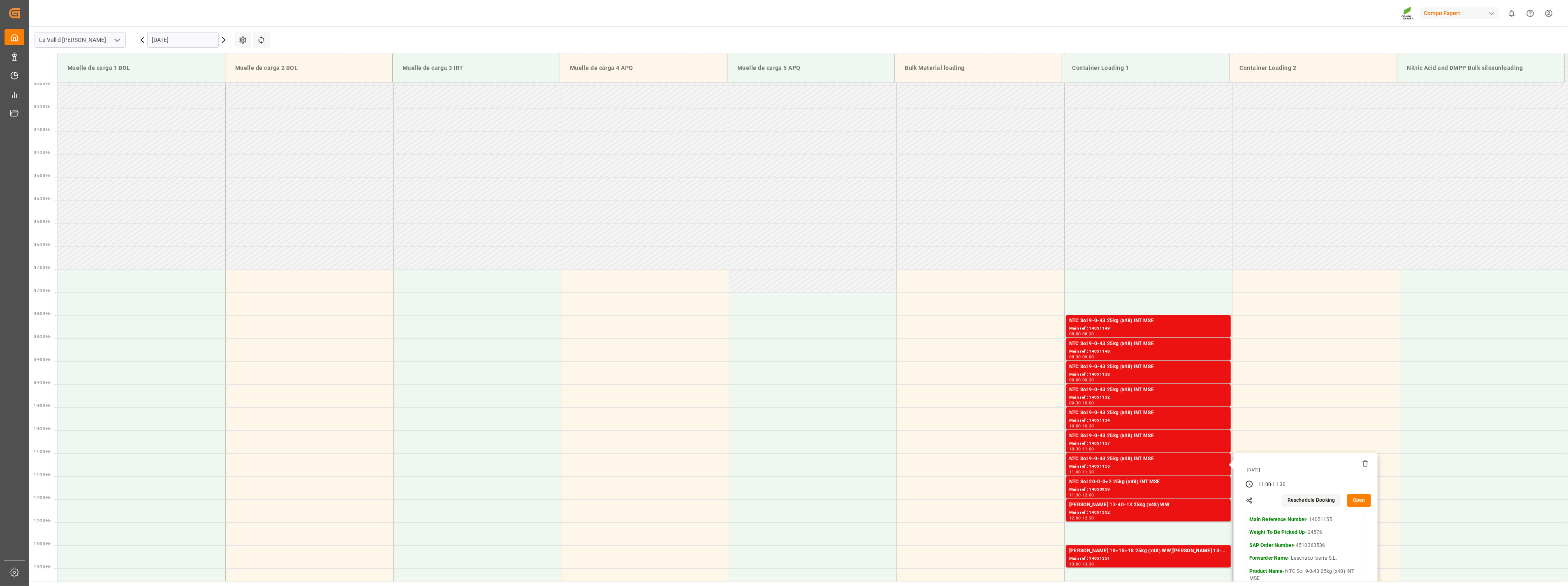
click at [1360, 506] on button "Open" at bounding box center [1359, 500] width 24 height 13
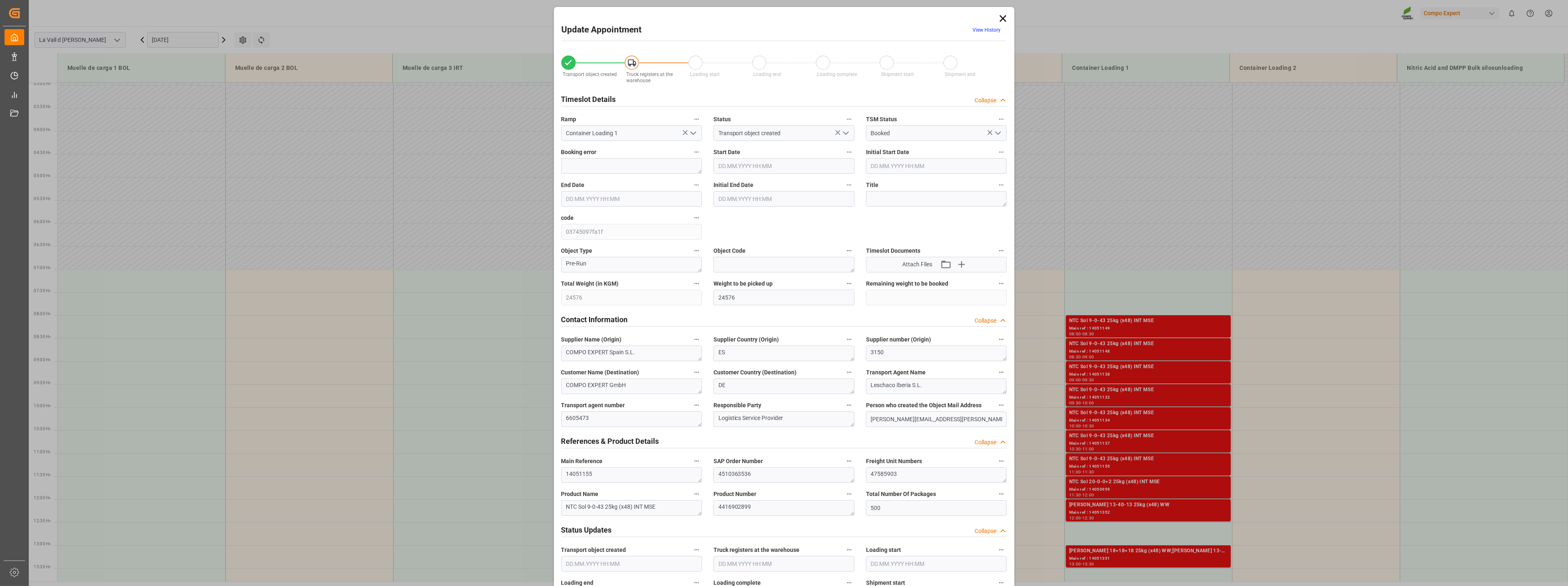
type input "[DATE] 11:00"
type input "[DATE] 11:30"
type input "[DATE] 10:52"
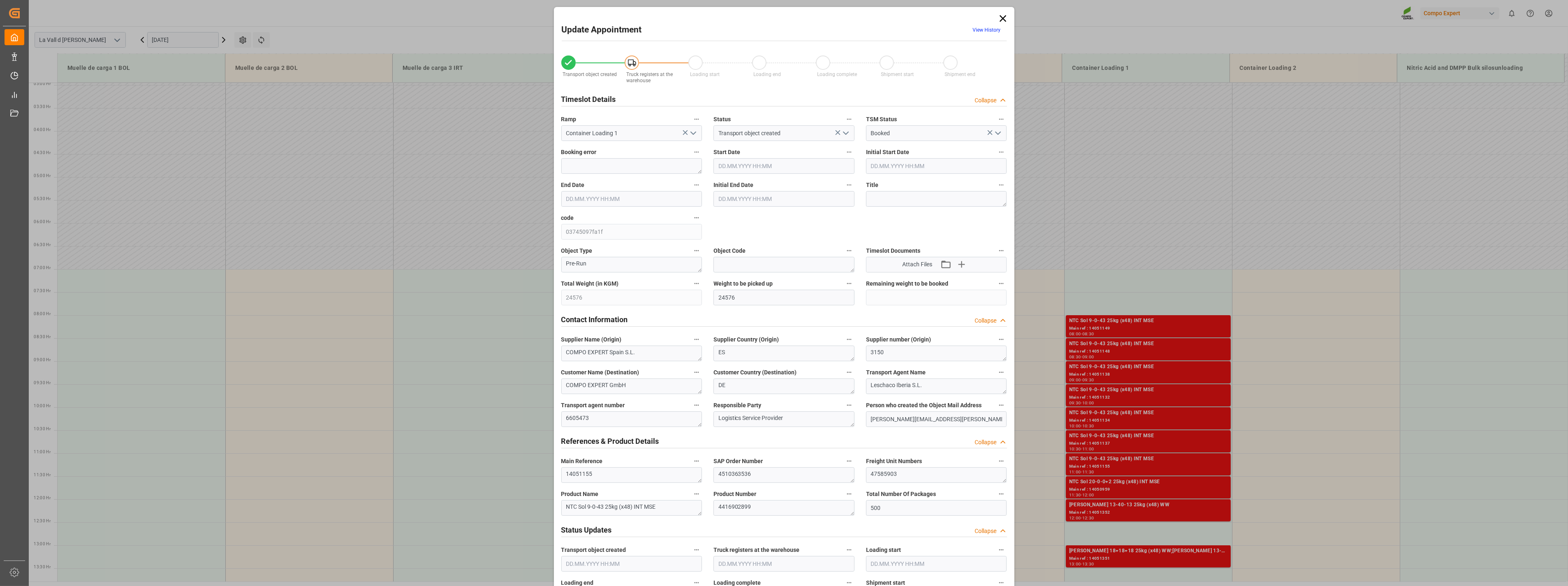
type input "[DATE] 11:39"
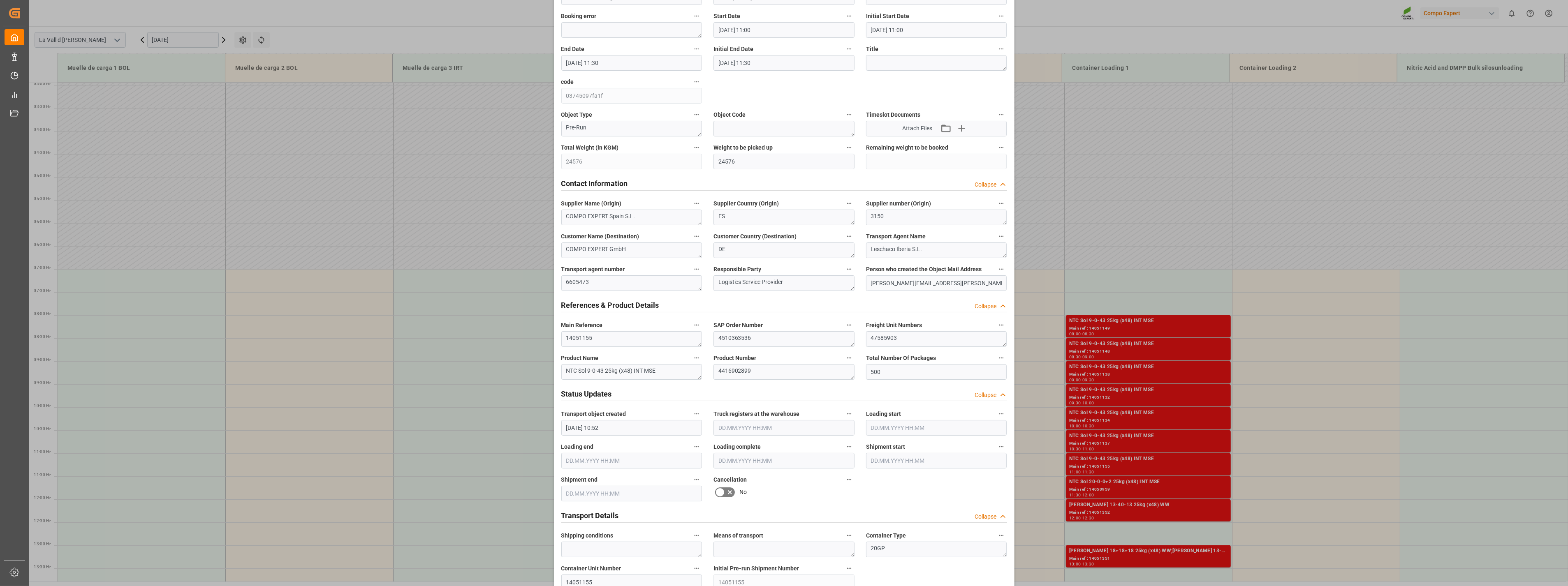
scroll to position [137, 0]
drag, startPoint x: 913, startPoint y: 337, endPoint x: 697, endPoint y: 310, distance: 217.7
click at [692, 308] on div "Transport object created Truck registers at the warehouse Loading start Loading…" at bounding box center [784, 438] width 458 height 1055
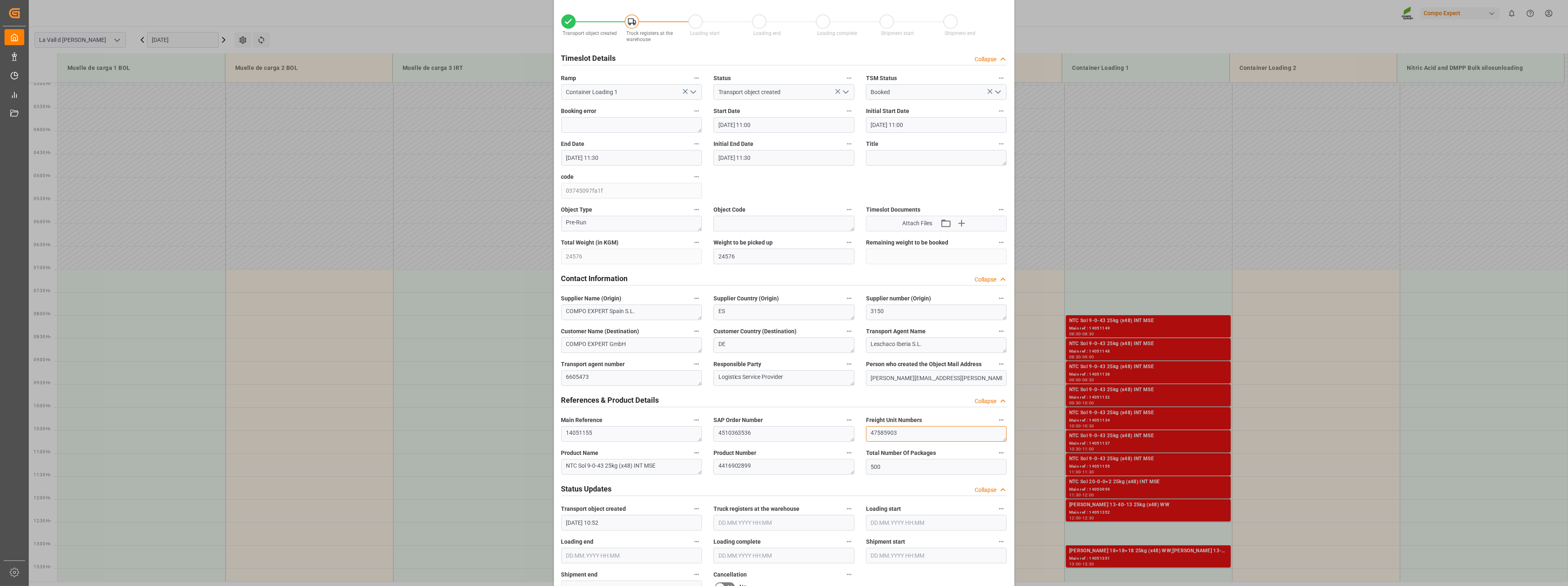
scroll to position [0, 0]
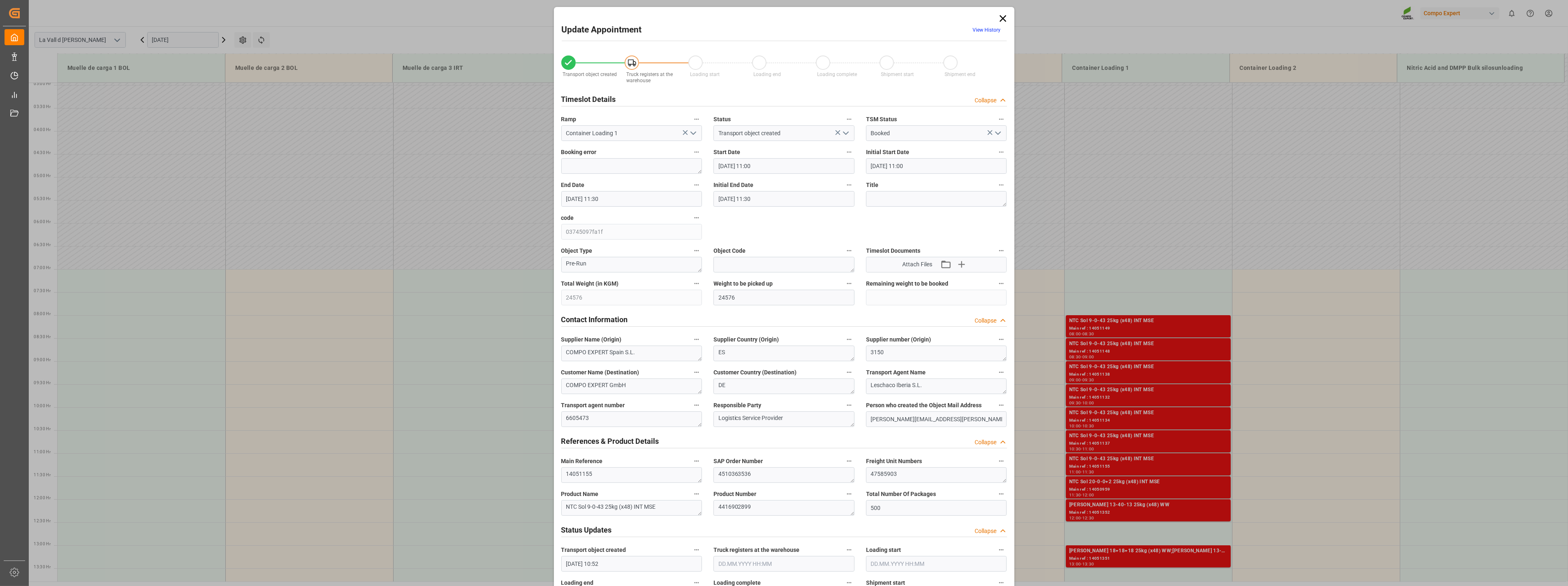
click at [1001, 16] on icon at bounding box center [1002, 18] width 11 height 11
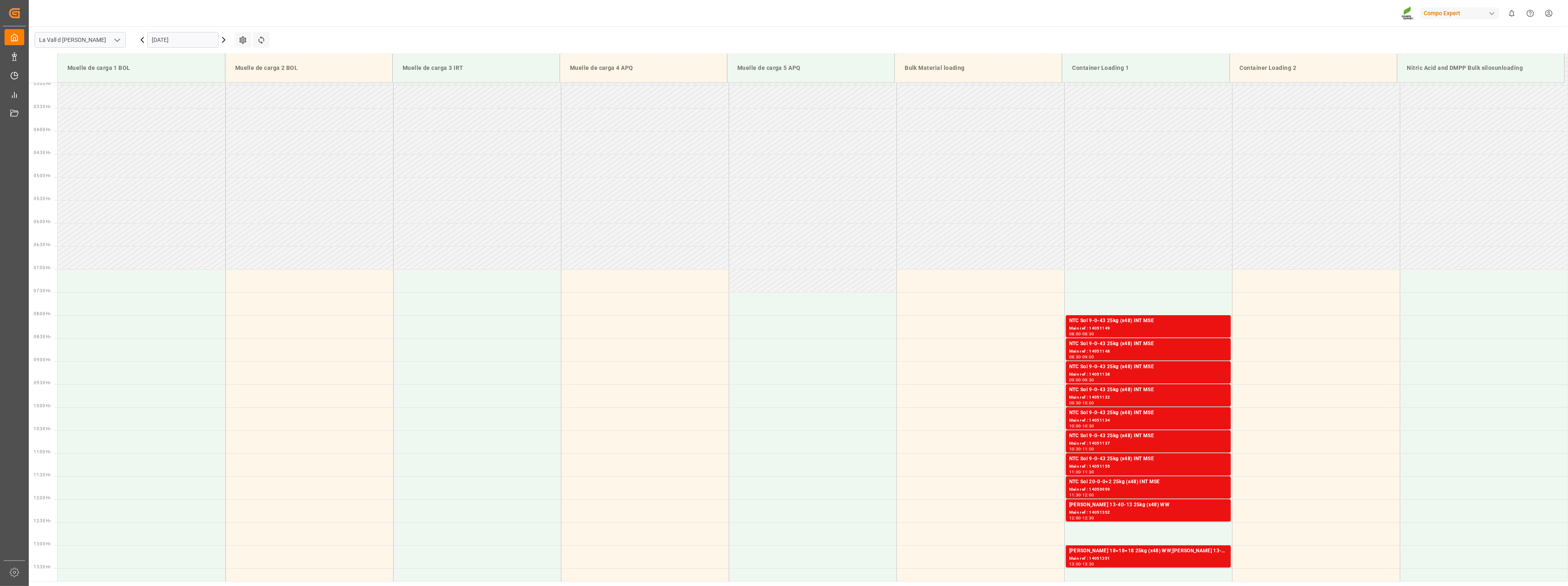
click at [190, 35] on input "[DATE]" at bounding box center [182, 40] width 72 height 16
click at [205, 136] on span "25" at bounding box center [205, 137] width 5 height 6
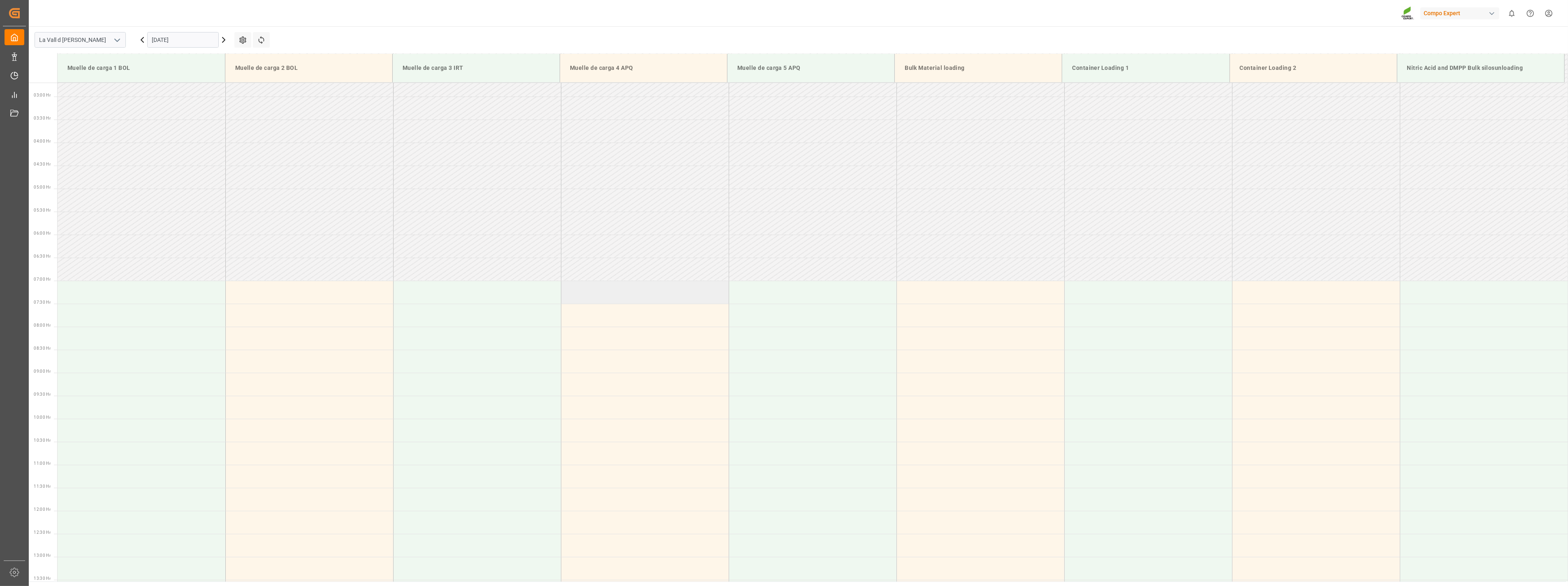
scroll to position [44, 0]
